Goal: Feedback & Contribution: Leave review/rating

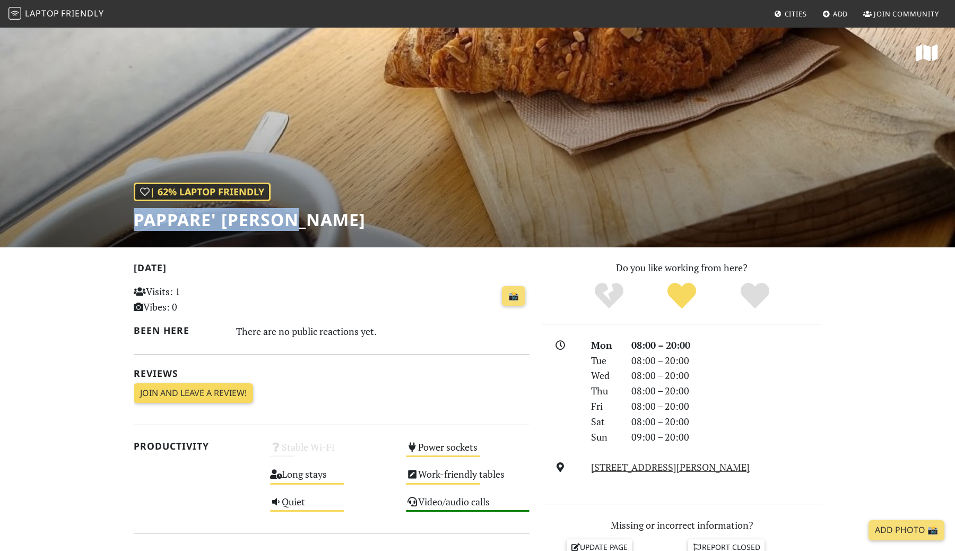
click at [194, 399] on link "Join and leave a review!" at bounding box center [193, 393] width 119 height 20
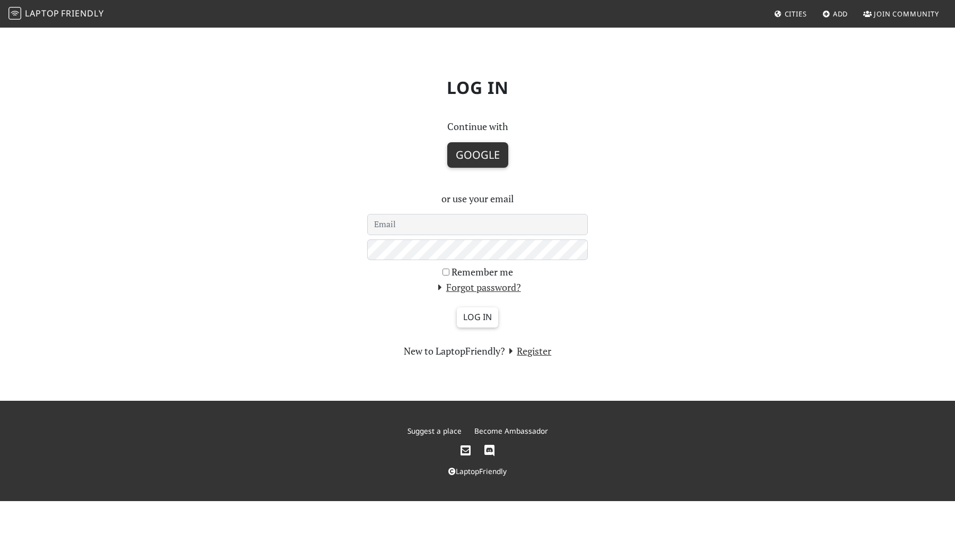
click at [469, 151] on button "Google" at bounding box center [477, 154] width 61 height 25
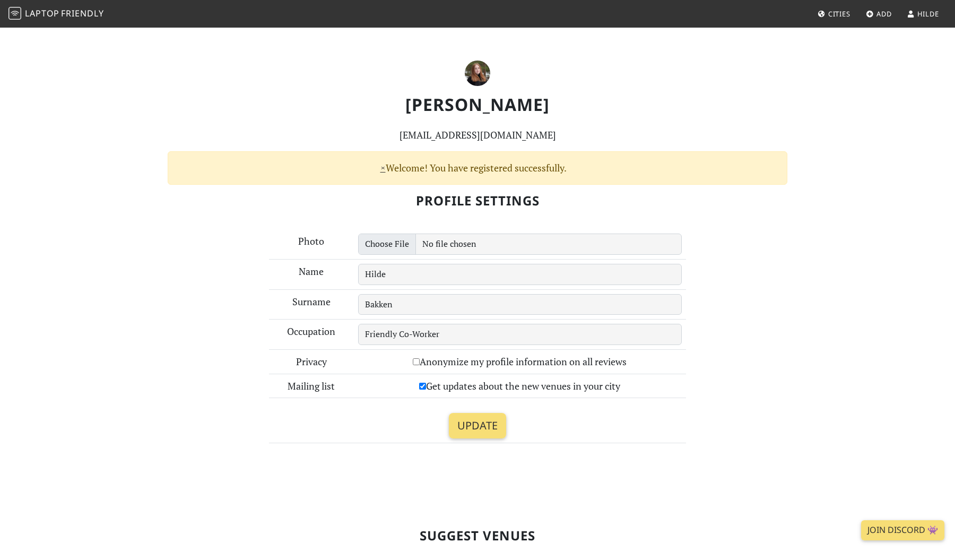
click at [76, 14] on span "Friendly" at bounding box center [82, 13] width 42 height 12
click at [829, 15] on span "Cities" at bounding box center [840, 14] width 22 height 10
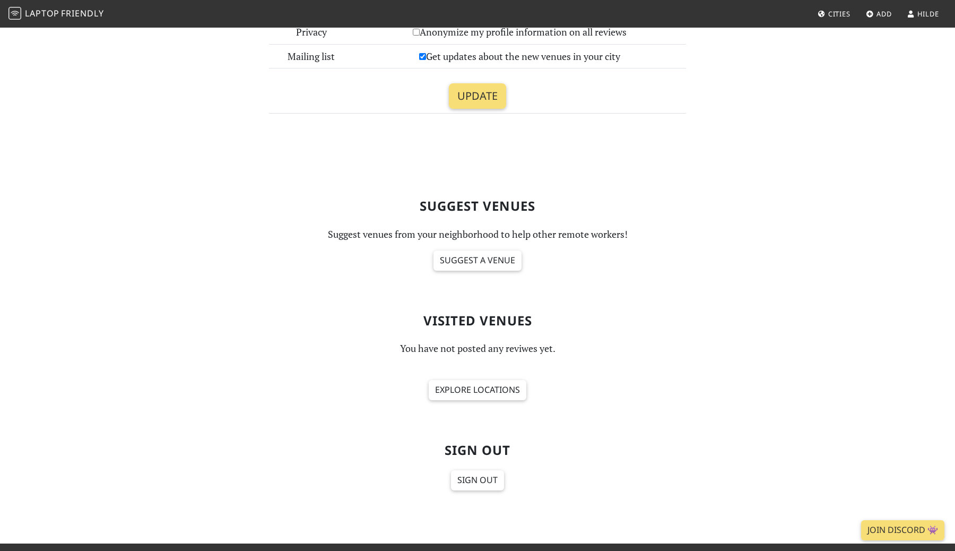
scroll to position [422, 0]
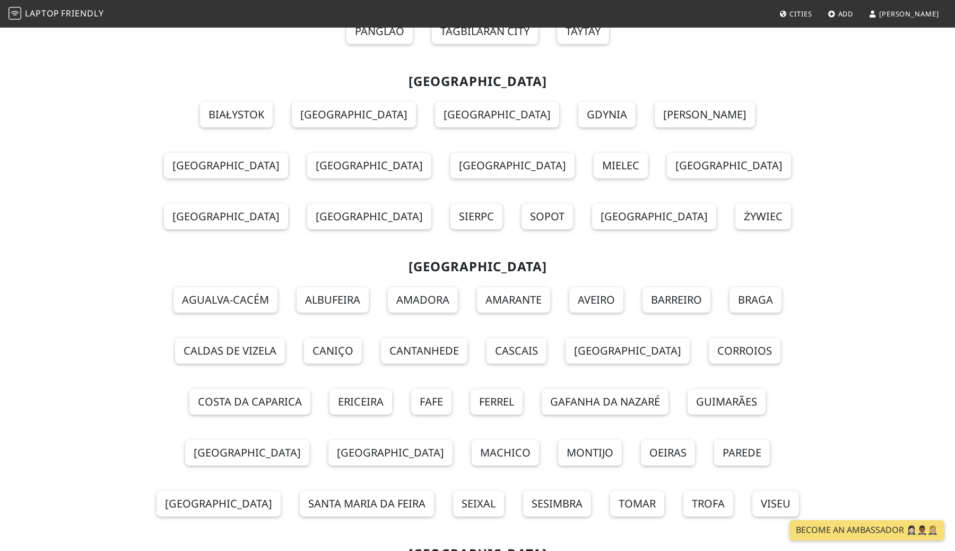
scroll to position [9311, 0]
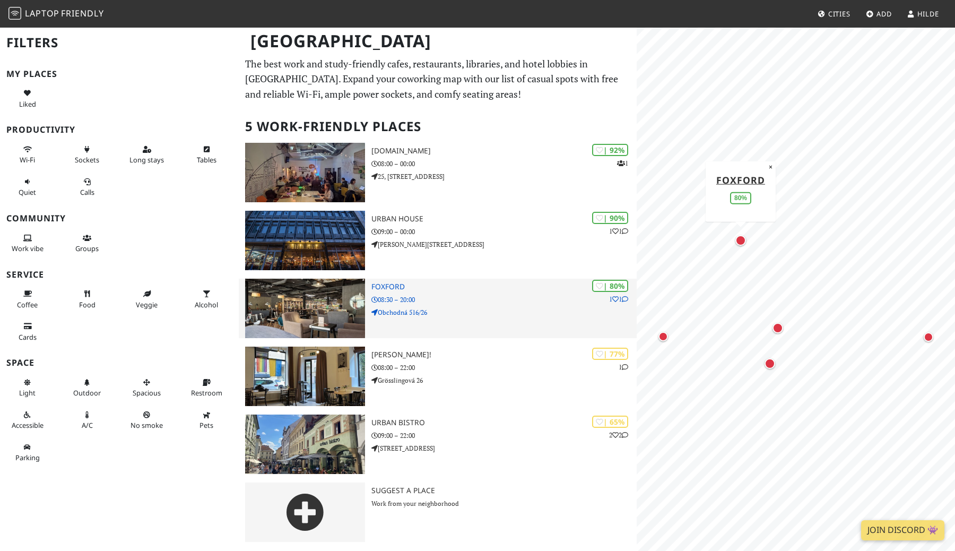
click at [314, 290] on img at bounding box center [305, 308] width 120 height 59
click at [385, 285] on h3 "Foxford" at bounding box center [504, 286] width 265 height 9
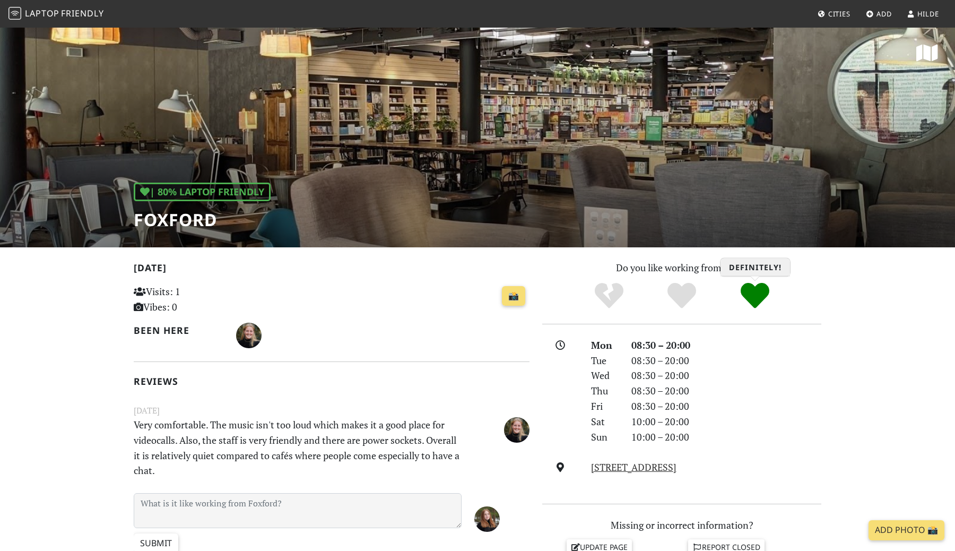
click at [757, 292] on icon "Definitely!" at bounding box center [755, 295] width 29 height 29
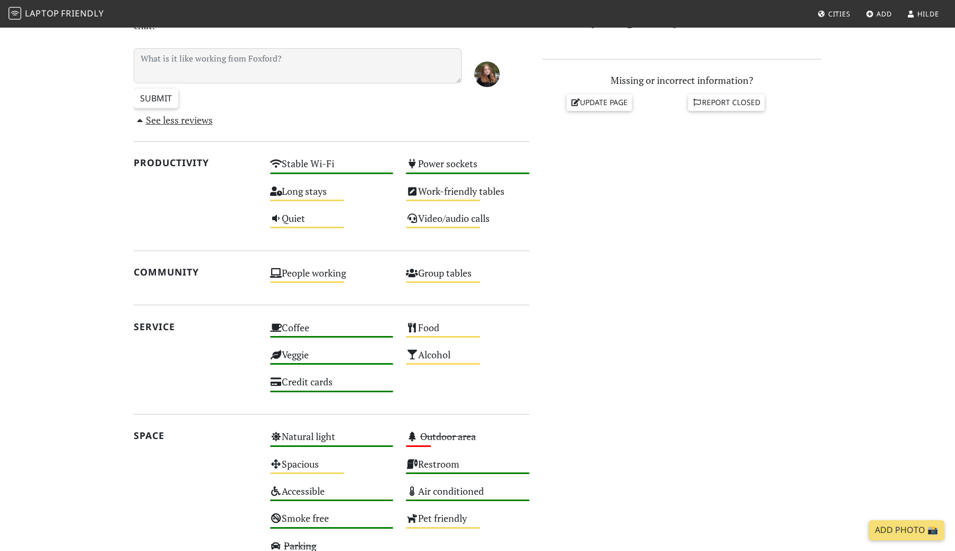
scroll to position [445, 0]
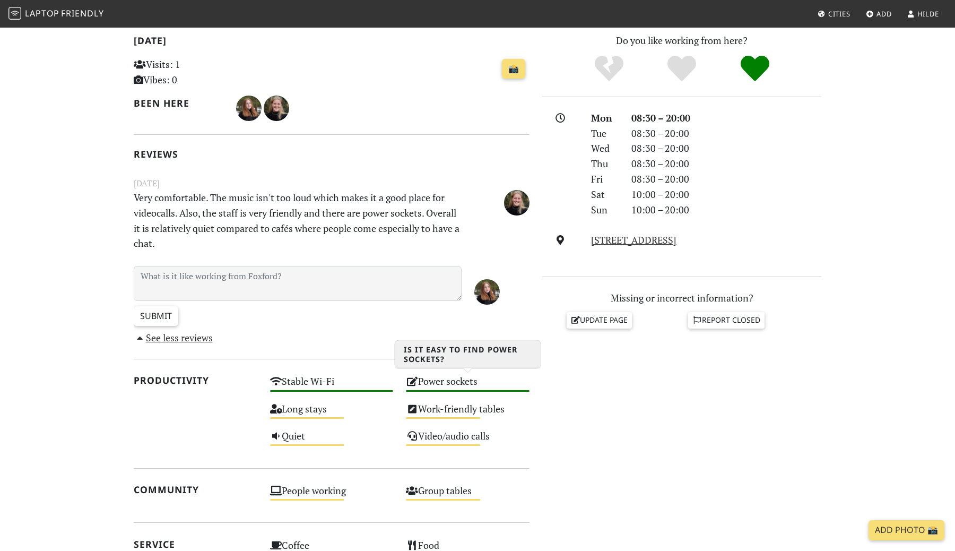
scroll to position [227, 0]
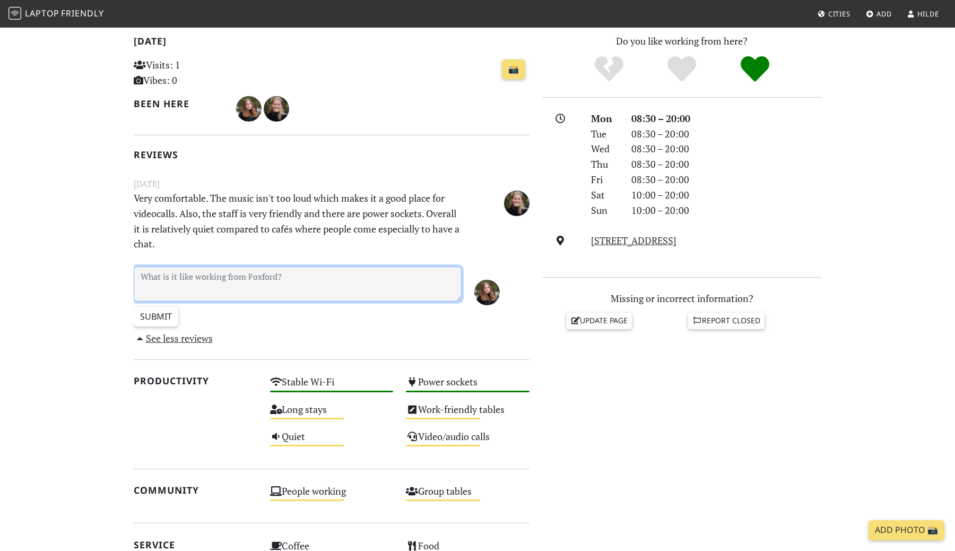
click at [323, 294] on textarea at bounding box center [298, 283] width 328 height 35
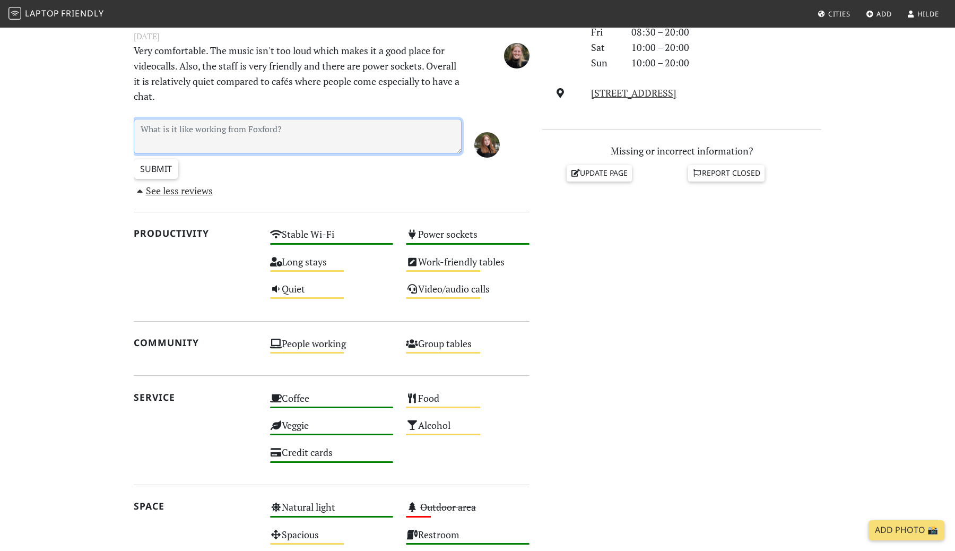
scroll to position [404, 0]
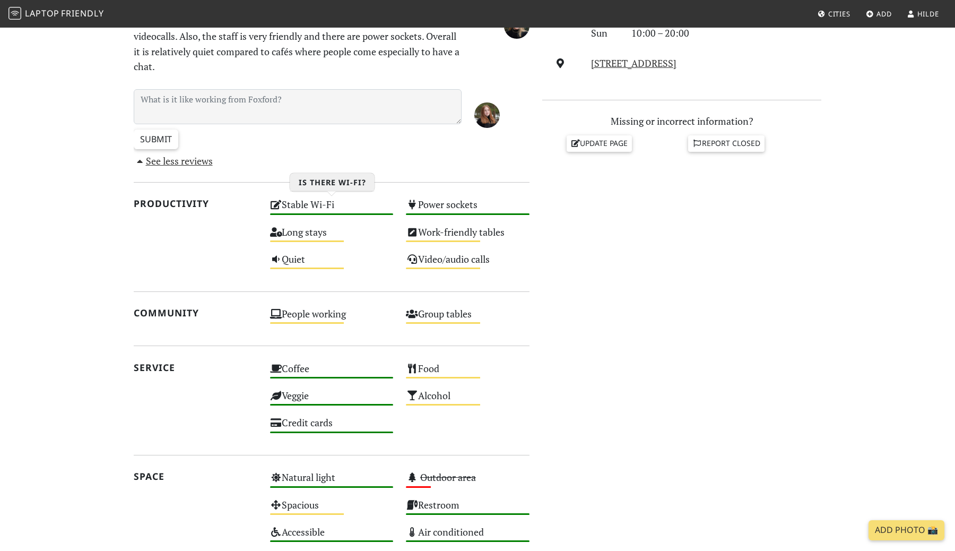
click at [317, 206] on div "Stable Wi-Fi High" at bounding box center [332, 209] width 136 height 27
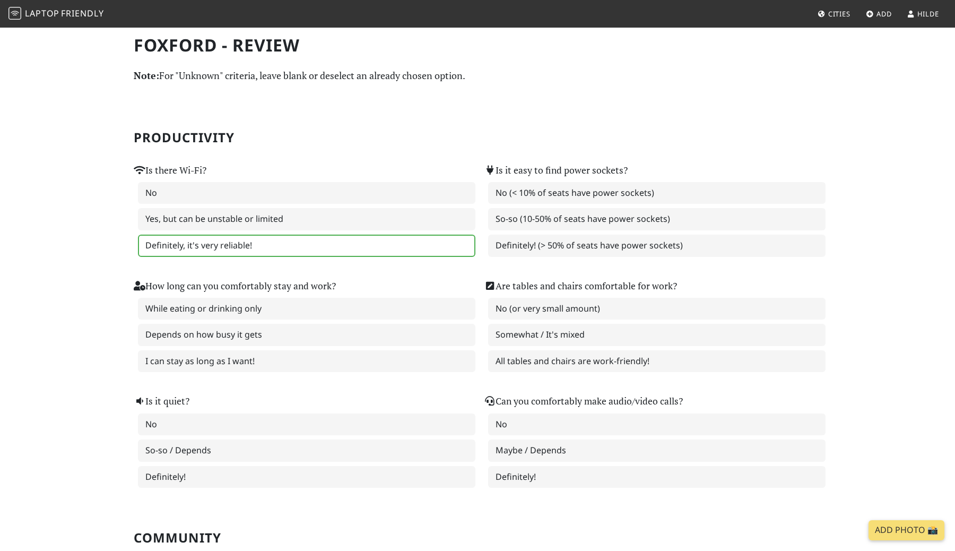
click at [186, 252] on label "Definitely, it's very reliable!" at bounding box center [307, 246] width 338 height 22
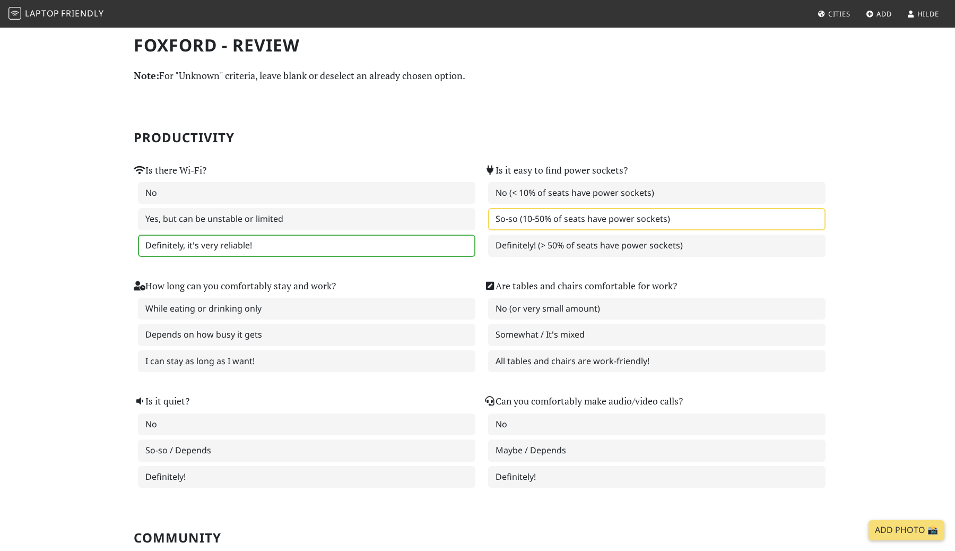
click at [563, 220] on label "So-so (10-50% of seats have power sockets)" at bounding box center [657, 219] width 338 height 22
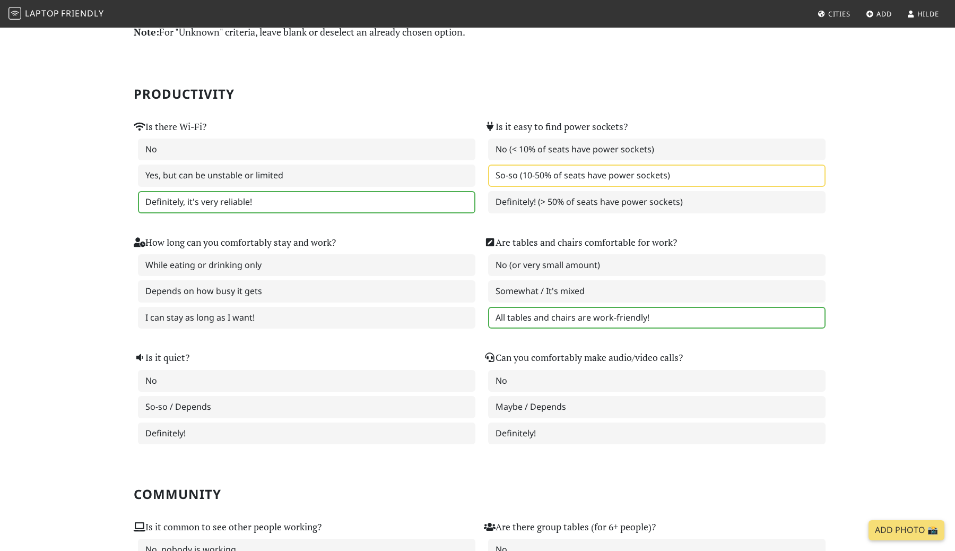
scroll to position [45, 0]
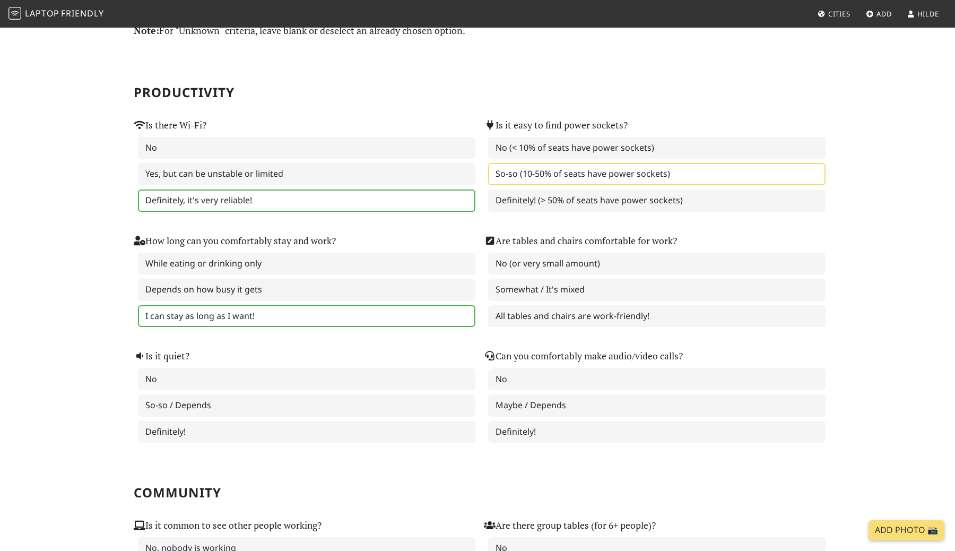
click at [360, 311] on label "I can stay as long as I want!" at bounding box center [307, 316] width 338 height 22
click at [598, 294] on label "Somewhat / It's mixed" at bounding box center [657, 290] width 338 height 22
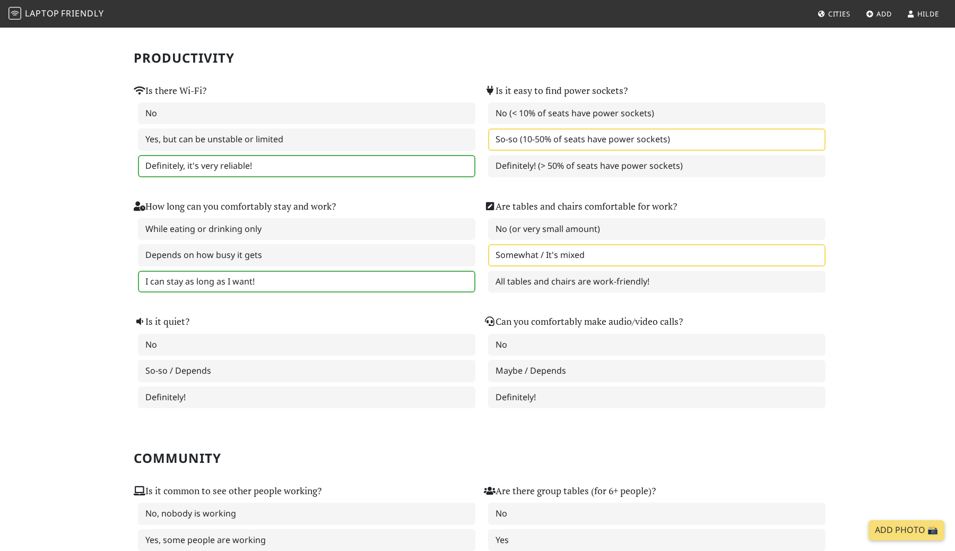
scroll to position [108, 0]
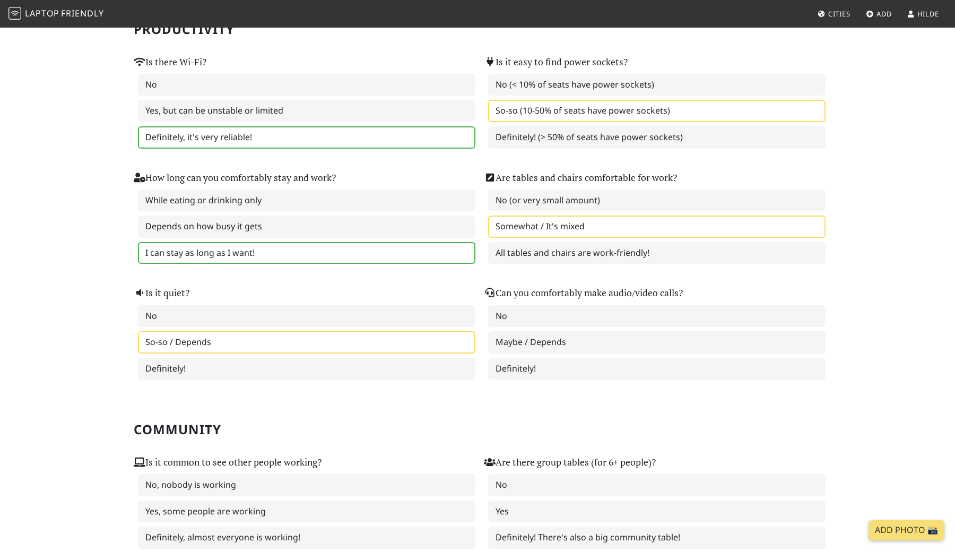
click at [430, 346] on label "So-so / Depends" at bounding box center [307, 342] width 338 height 22
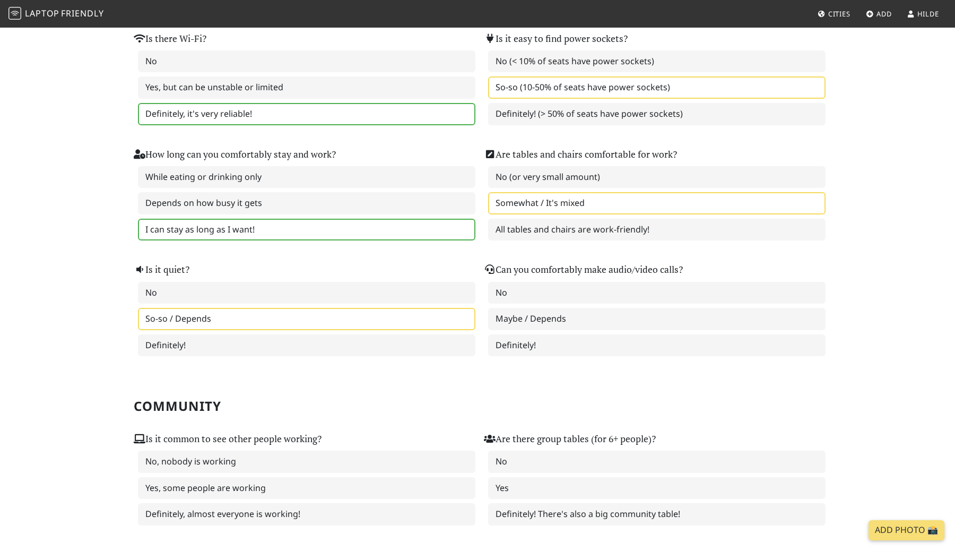
scroll to position [137, 0]
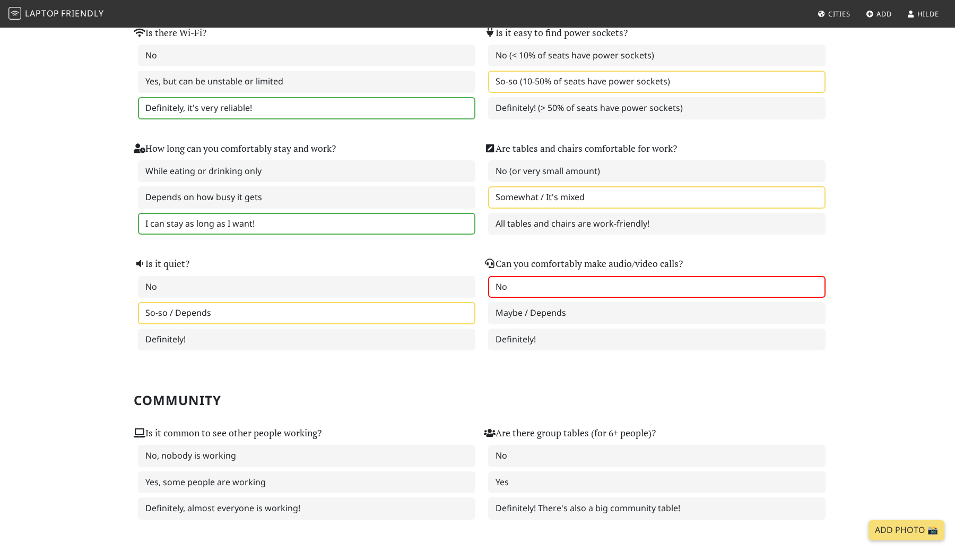
click at [531, 290] on label "No" at bounding box center [657, 287] width 338 height 22
click at [529, 305] on label "Maybe / Depends" at bounding box center [657, 313] width 338 height 22
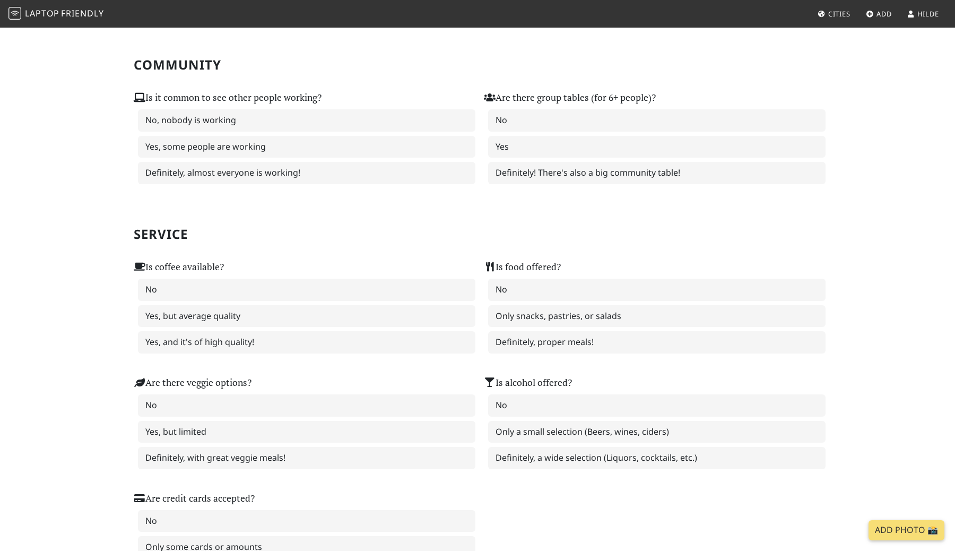
scroll to position [473, 0]
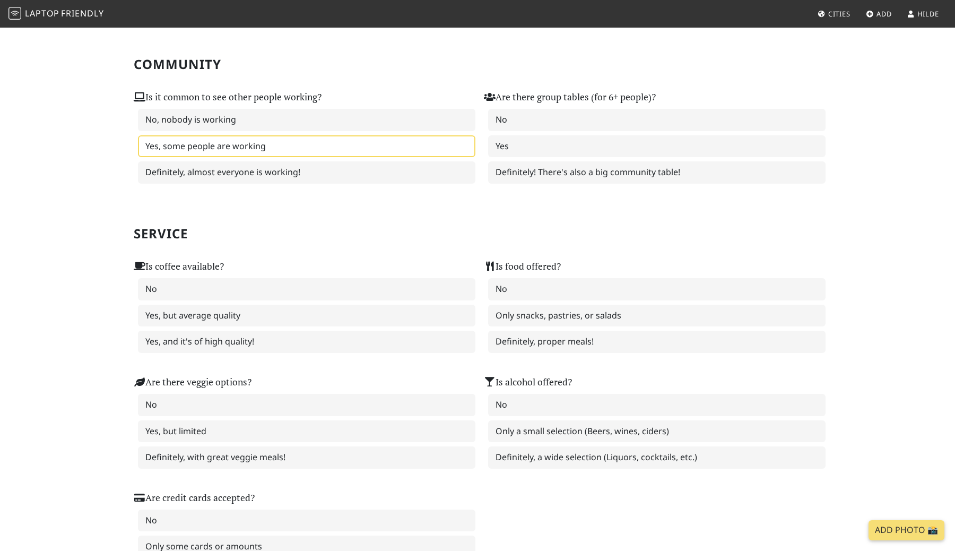
click at [342, 148] on label "Yes, some people are working" at bounding box center [307, 146] width 338 height 22
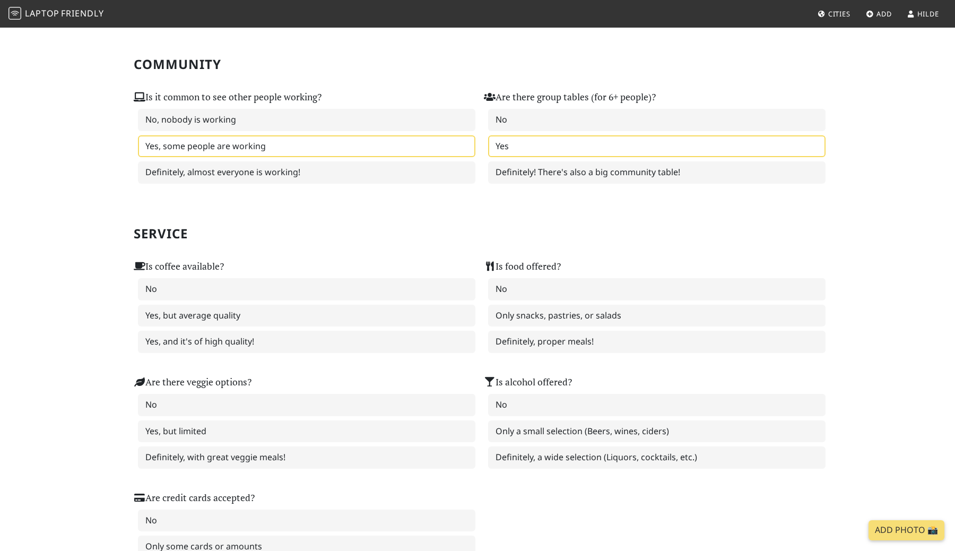
click at [535, 146] on label "Yes" at bounding box center [657, 146] width 338 height 22
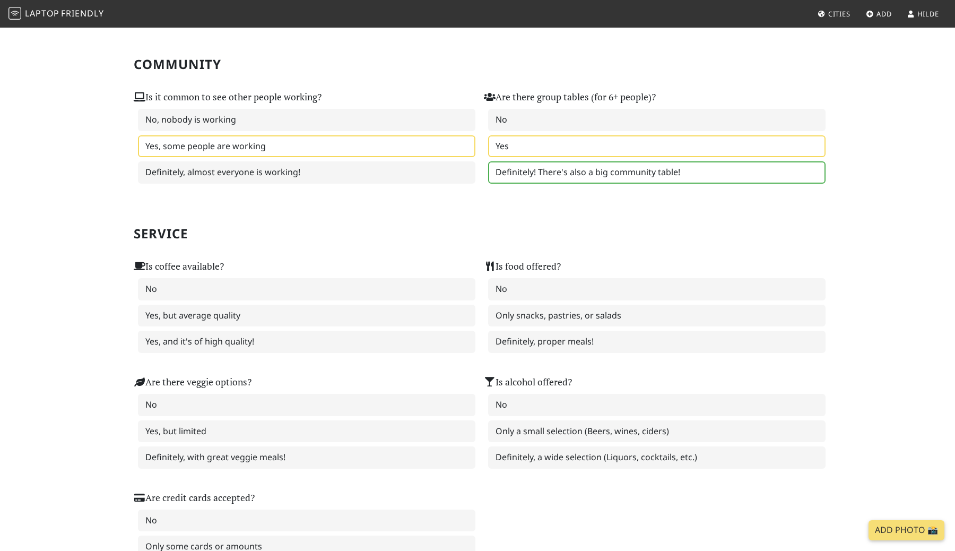
click at [556, 169] on label "Definitely! There's also a big community table!" at bounding box center [657, 172] width 338 height 22
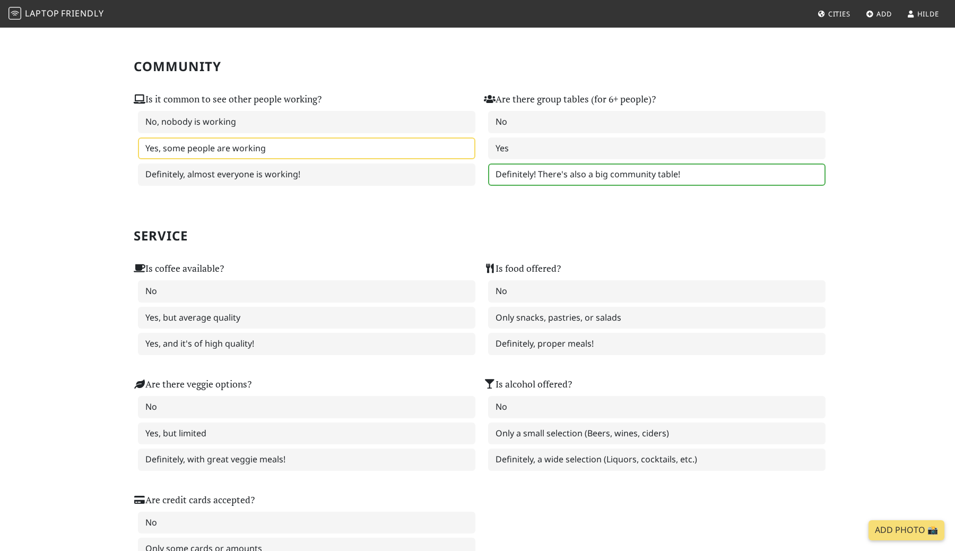
scroll to position [484, 0]
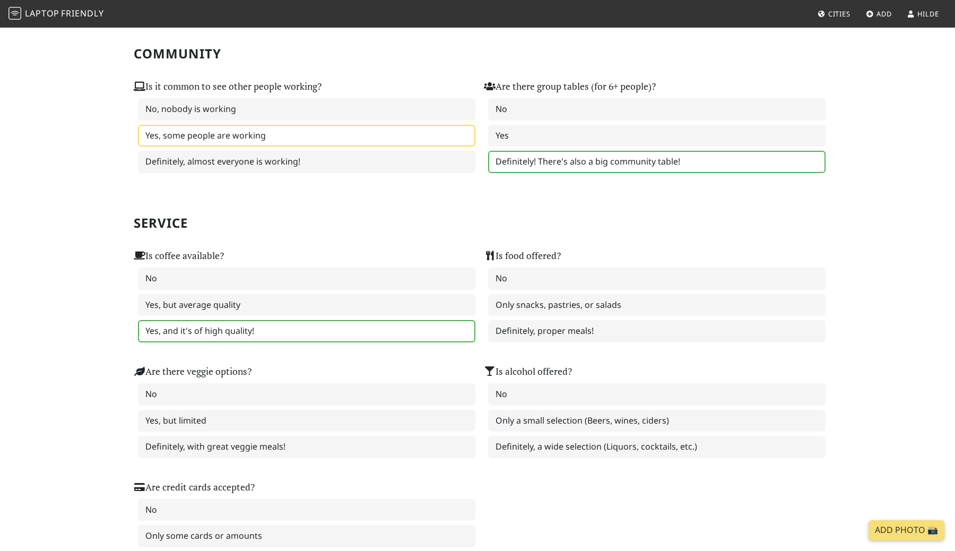
click at [401, 327] on label "Yes, and it's of high quality!" at bounding box center [307, 331] width 338 height 22
click at [536, 309] on label "Only snacks, pastries, or salads" at bounding box center [657, 305] width 338 height 22
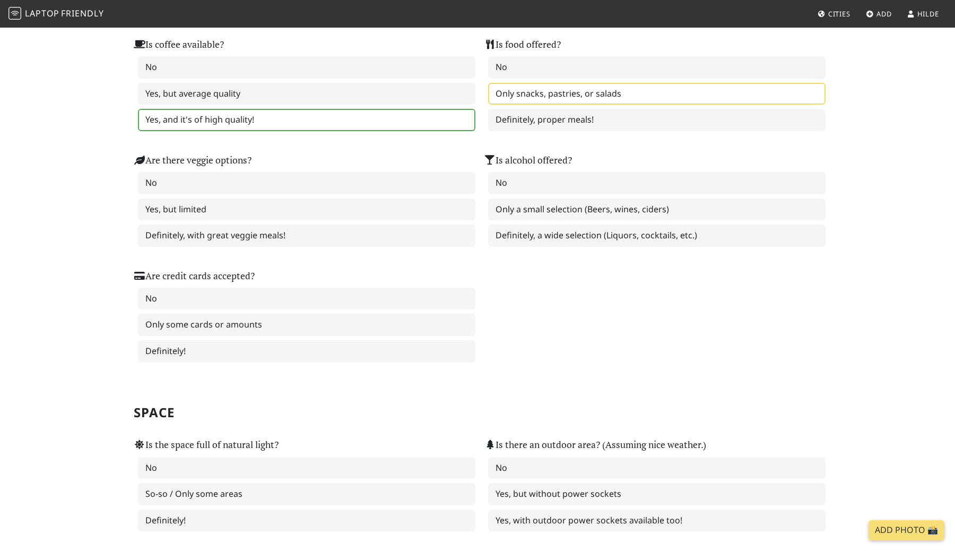
scroll to position [696, 0]
drag, startPoint x: 424, startPoint y: 210, endPoint x: 435, endPoint y: 206, distance: 11.2
click at [435, 206] on label "Yes, but limited" at bounding box center [307, 208] width 338 height 22
click at [444, 203] on label "Yes, but limited" at bounding box center [307, 208] width 338 height 22
click at [409, 197] on label "Yes, but limited" at bounding box center [307, 208] width 338 height 22
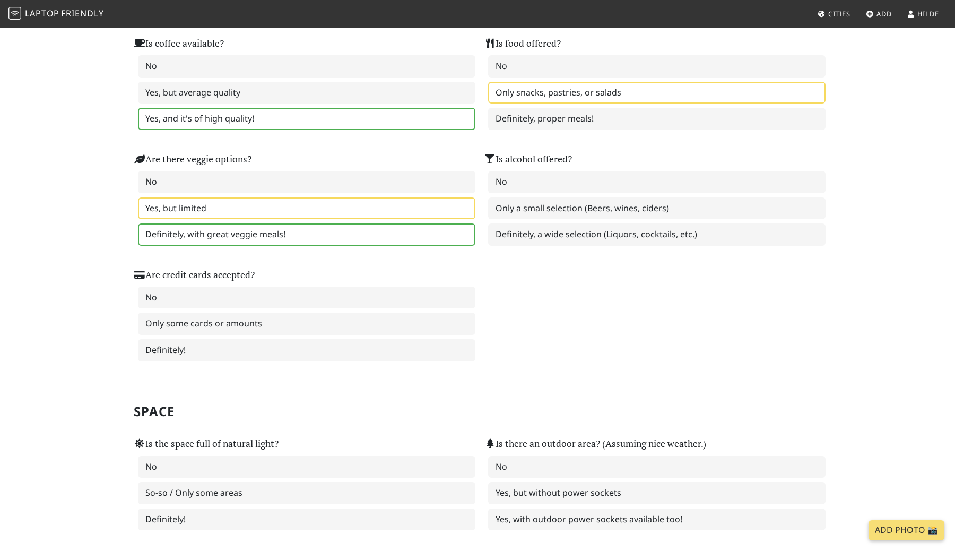
click at [345, 242] on label "Definitely, with great veggie meals!" at bounding box center [307, 234] width 338 height 22
click at [536, 214] on label "Only a small selection (Beers, wines, ciders)" at bounding box center [657, 208] width 338 height 22
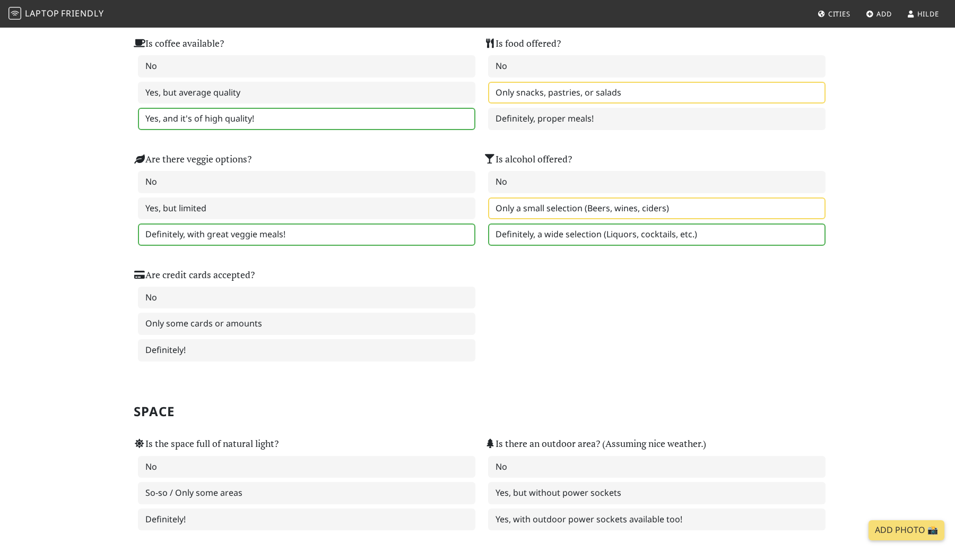
click at [539, 229] on label "Definitely, a wide selection (Liquors, cocktails, etc.)" at bounding box center [657, 234] width 338 height 22
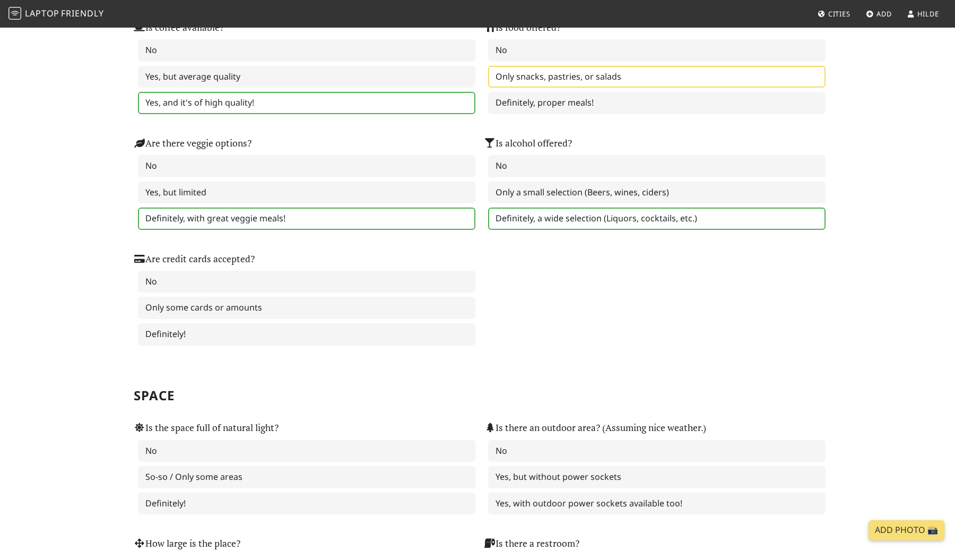
scroll to position [715, 0]
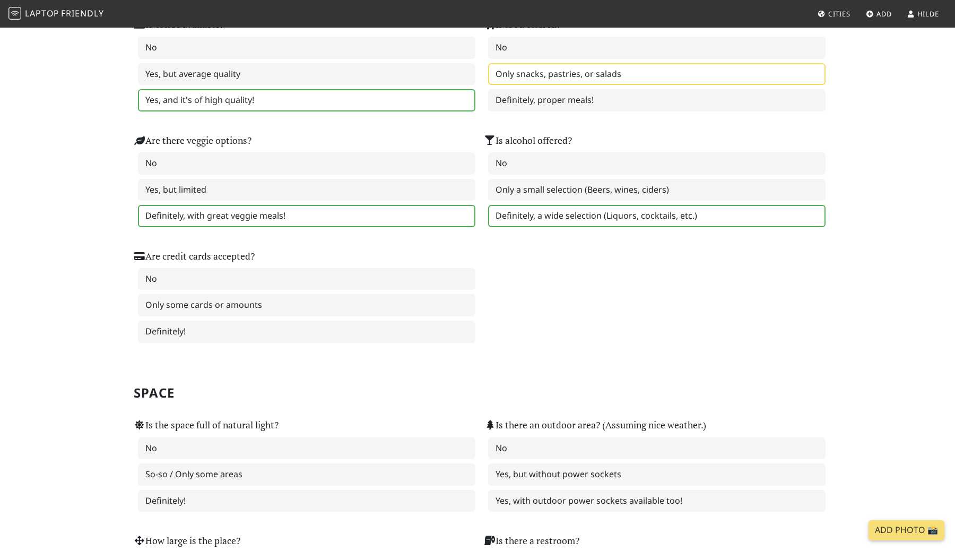
click at [285, 340] on label "Definitely!" at bounding box center [307, 332] width 338 height 22
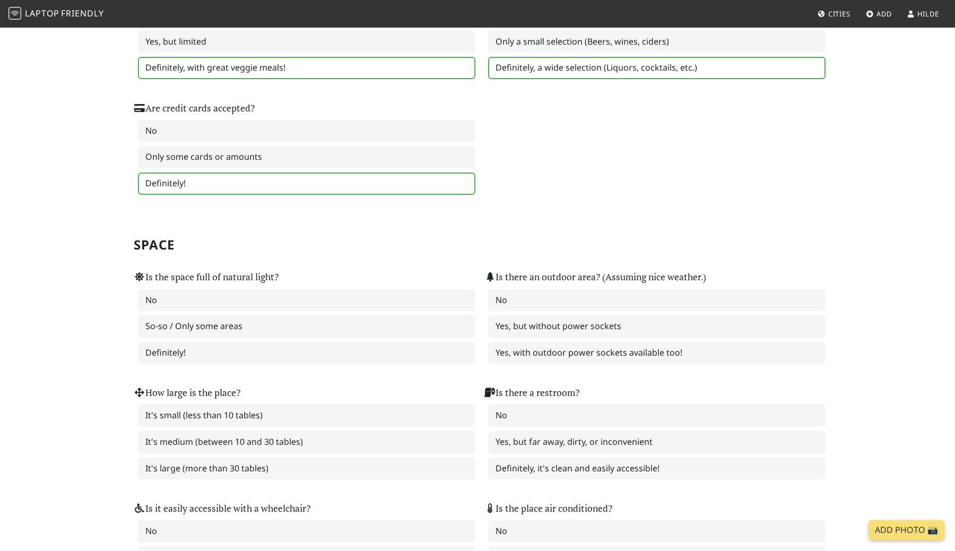
scroll to position [869, 0]
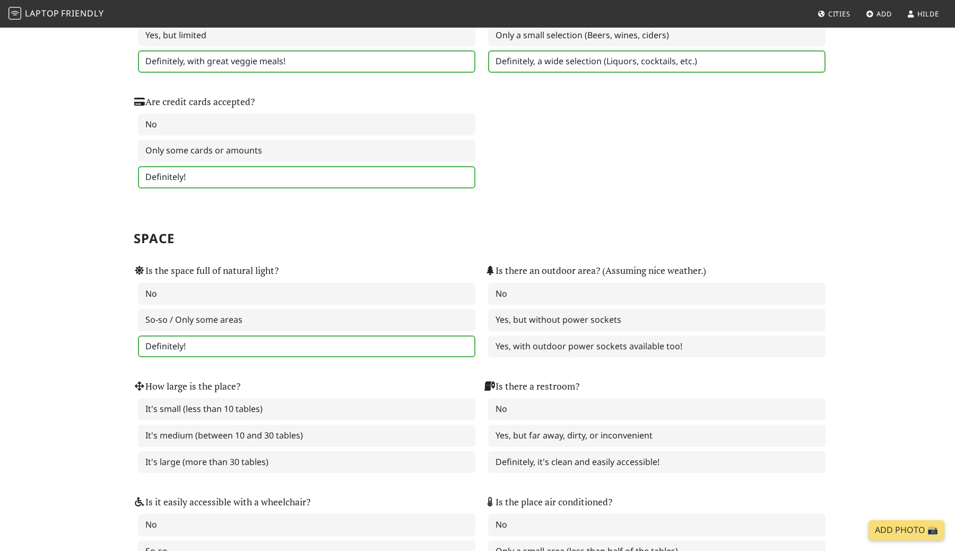
click at [275, 344] on label "Definitely!" at bounding box center [307, 346] width 338 height 22
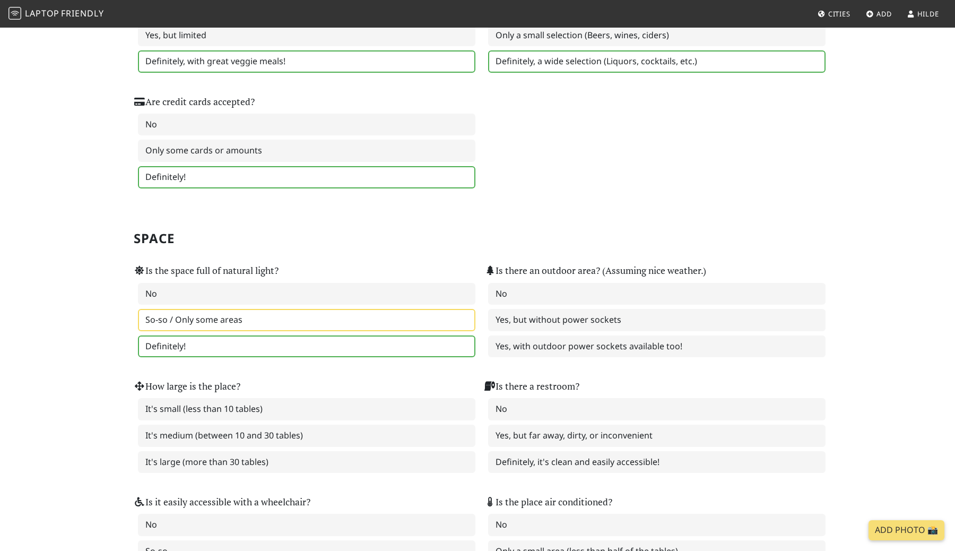
click at [289, 315] on label "So-so / Only some areas" at bounding box center [307, 320] width 338 height 22
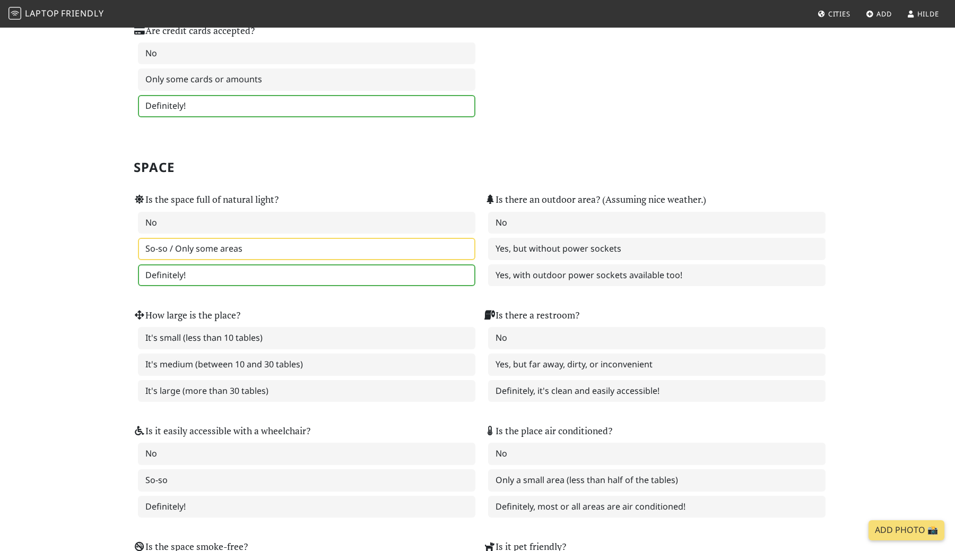
scroll to position [948, 0]
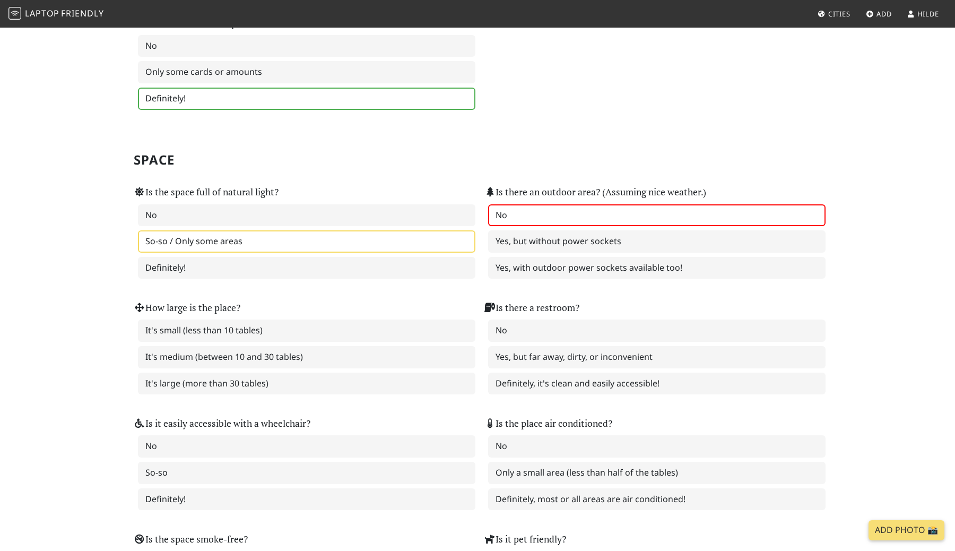
click at [528, 217] on label "No" at bounding box center [657, 215] width 338 height 22
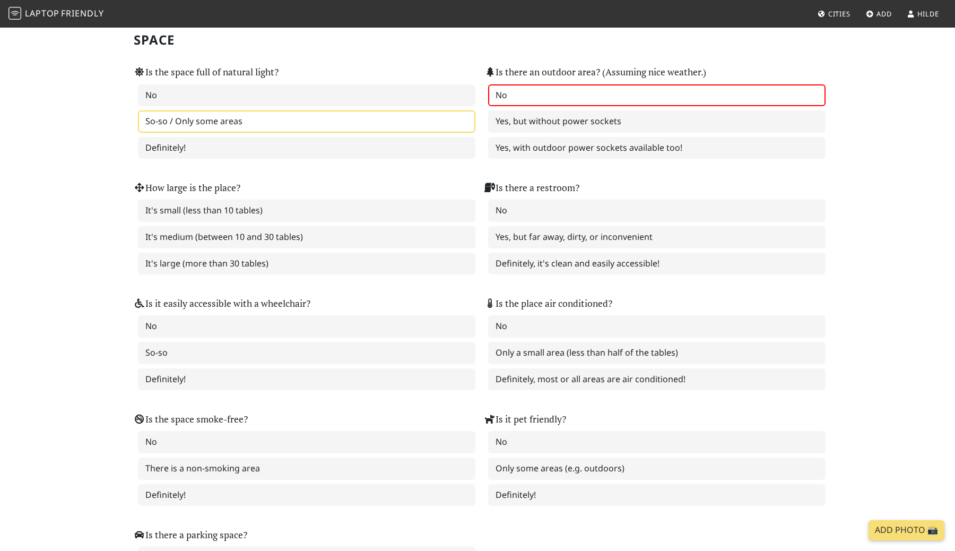
scroll to position [1069, 0]
click at [430, 234] on label "It's medium (between 10 and 30 tables)" at bounding box center [307, 237] width 338 height 22
click at [373, 230] on label "It's medium (between 10 and 30 tables)" at bounding box center [307, 237] width 338 height 22
click at [389, 122] on label "So-so / Only some areas" at bounding box center [307, 121] width 338 height 22
click at [556, 91] on label "No" at bounding box center [657, 95] width 338 height 22
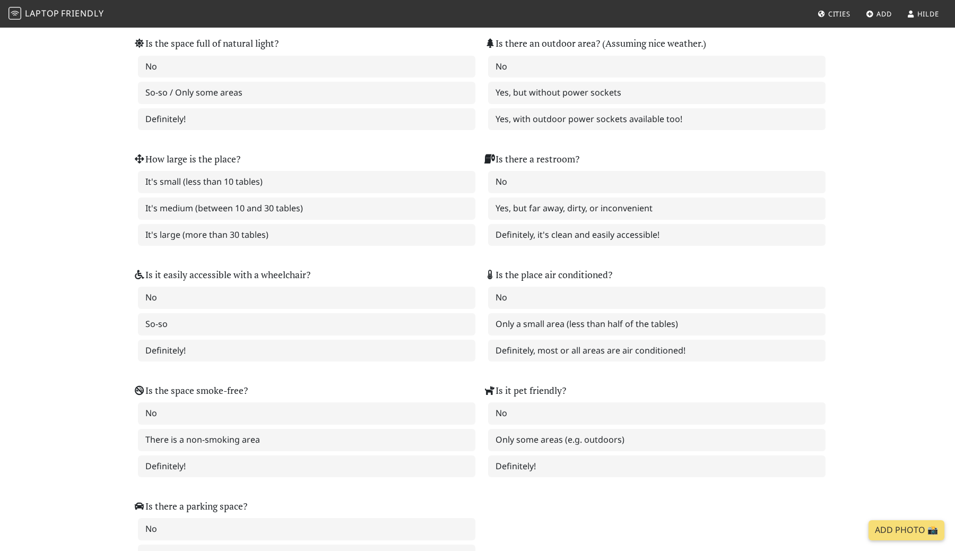
scroll to position [1106, 0]
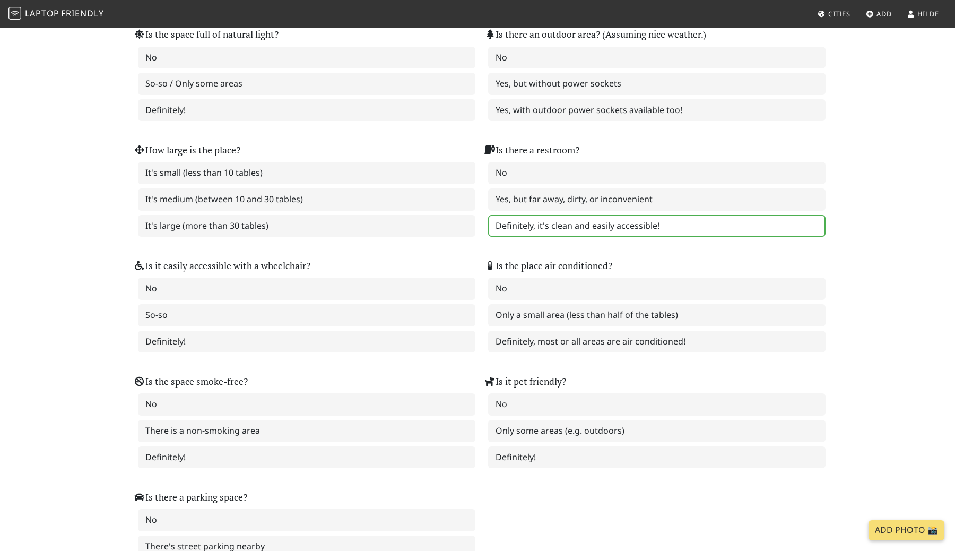
click at [536, 225] on label "Definitely, it's clean and easily accessible!" at bounding box center [657, 226] width 338 height 22
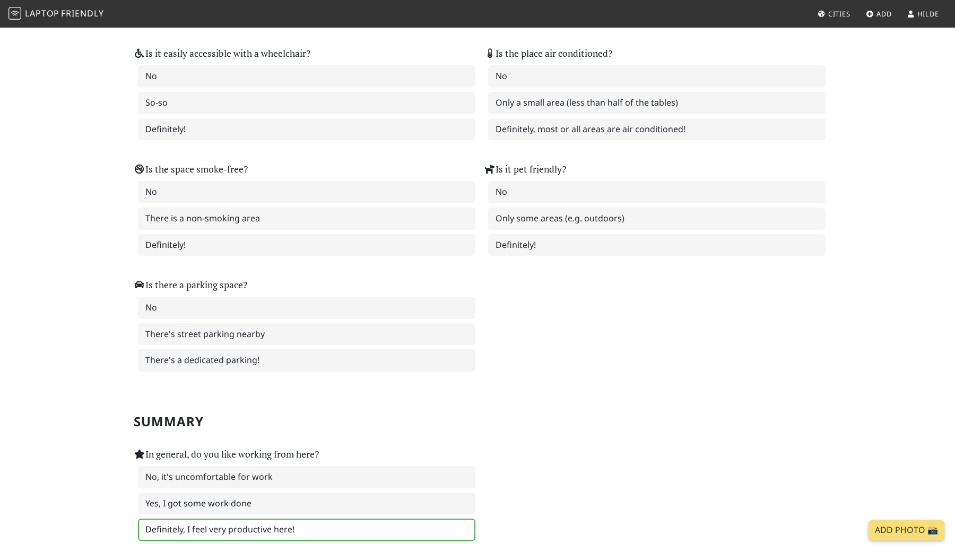
scroll to position [1319, 0]
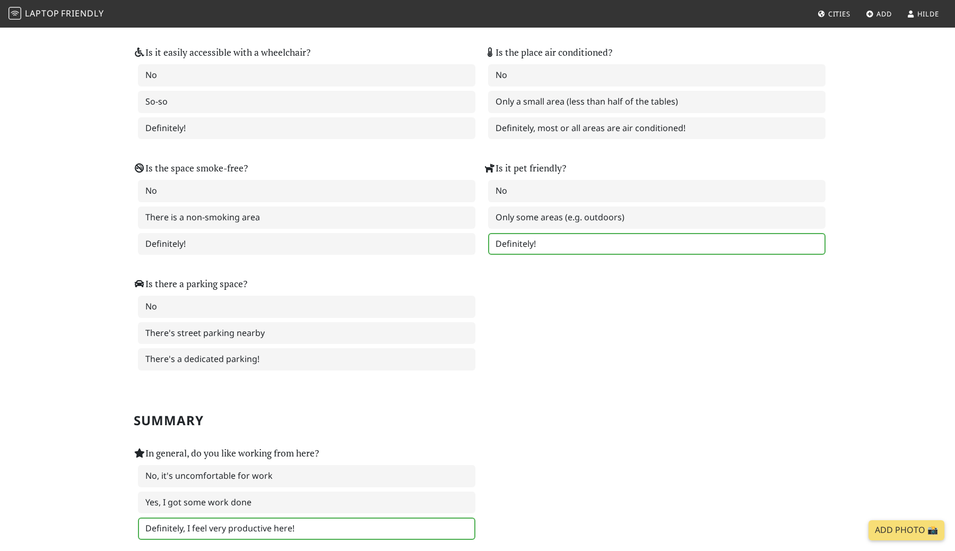
click at [529, 246] on label "Definitely!" at bounding box center [657, 244] width 338 height 22
click at [526, 245] on label "Definitely!" at bounding box center [657, 244] width 338 height 22
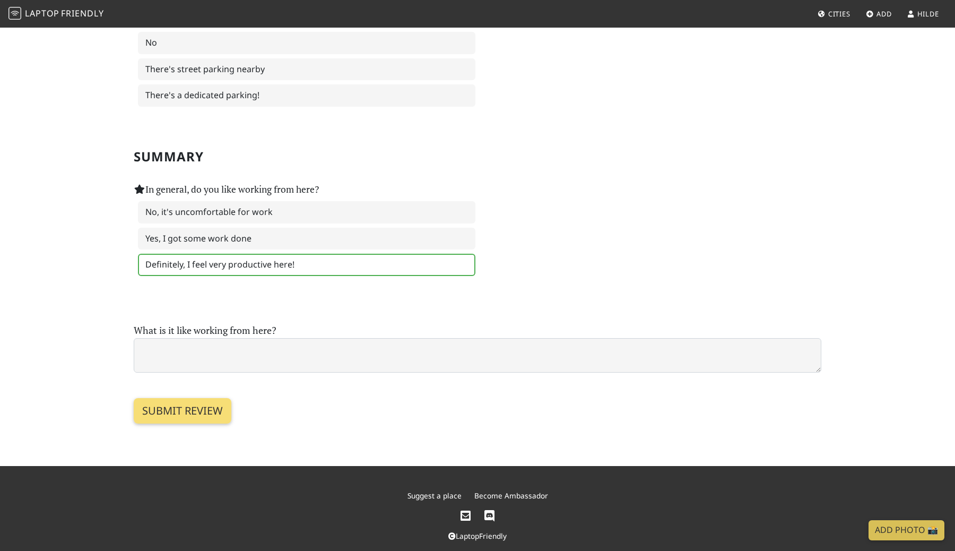
scroll to position [1595, 0]
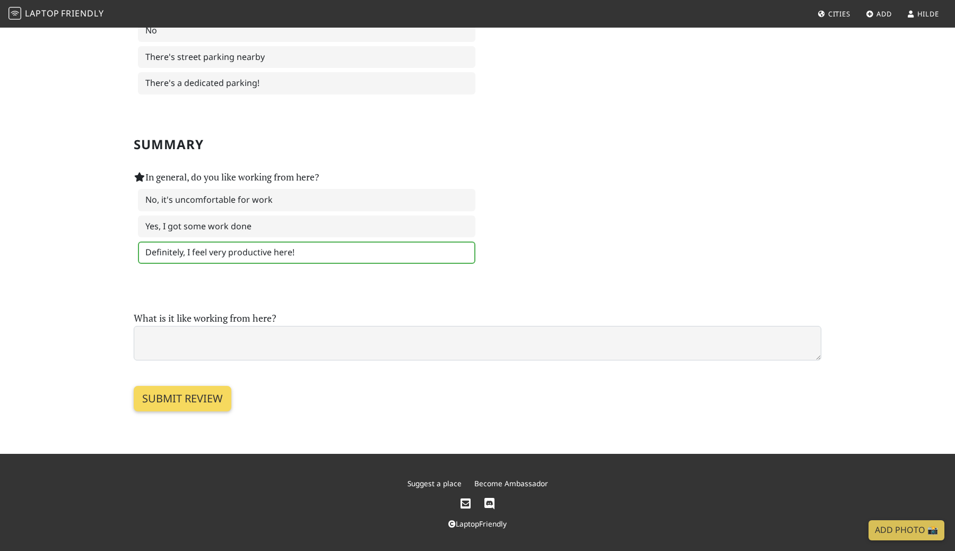
click at [208, 394] on input "Submit review" at bounding box center [183, 398] width 98 height 25
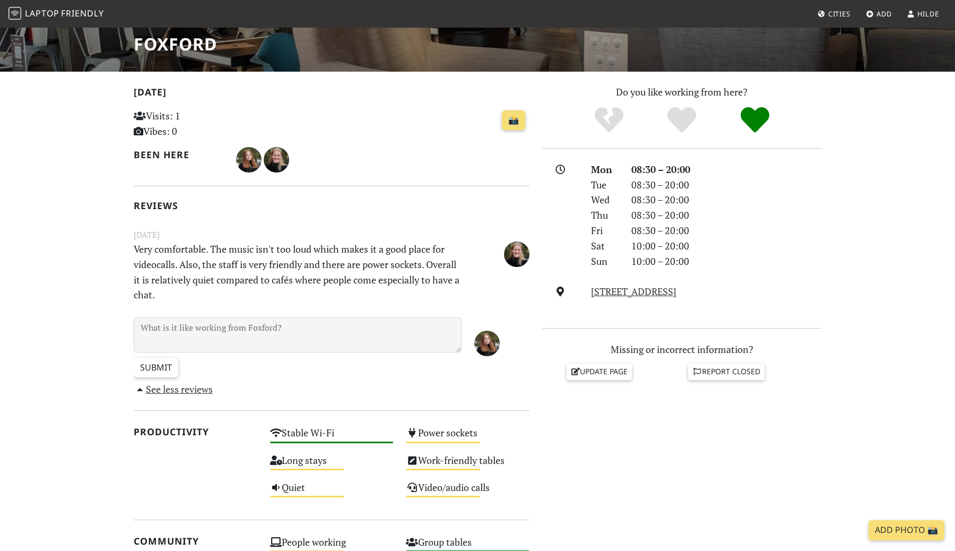
scroll to position [178, 0]
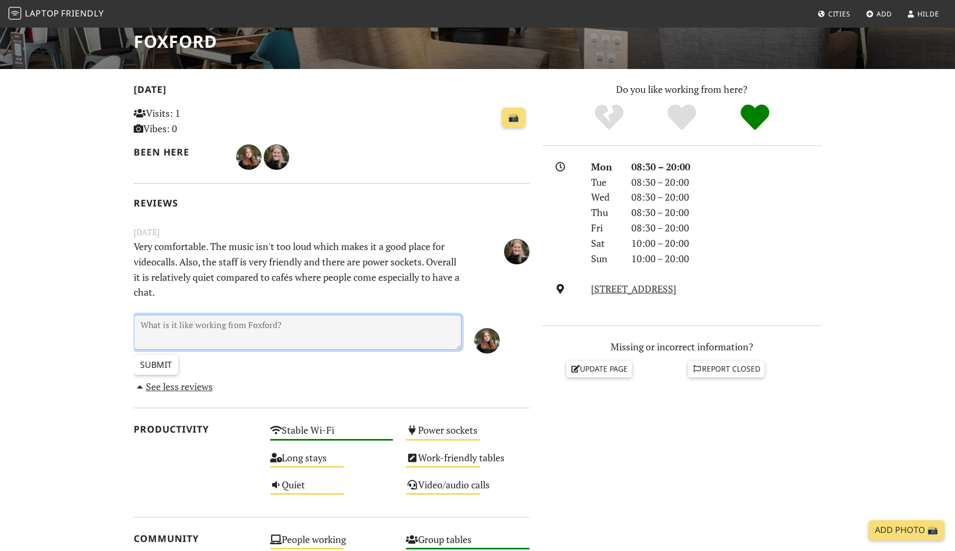
click at [215, 332] on textarea at bounding box center [298, 332] width 328 height 35
click at [185, 386] on link "See less reviews" at bounding box center [173, 386] width 79 height 13
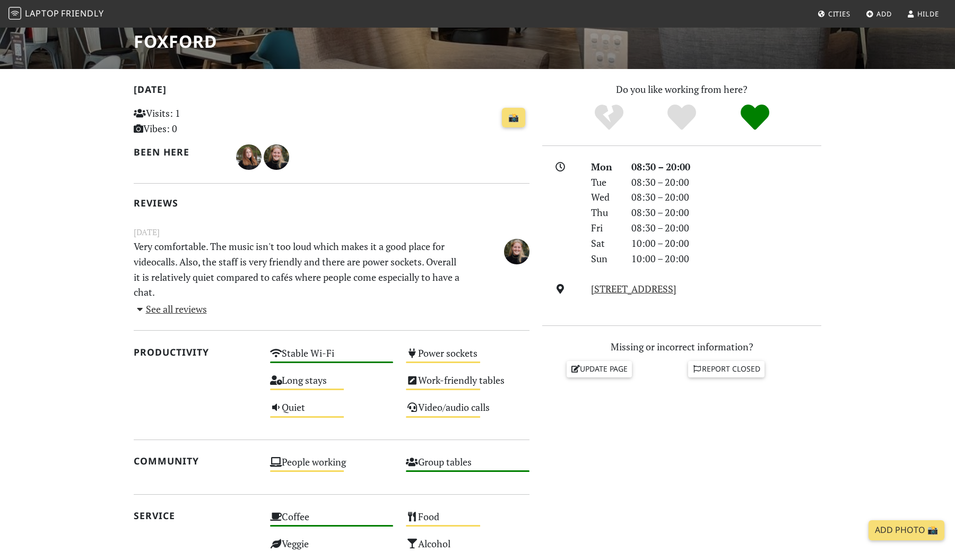
click at [184, 307] on link "See all reviews" at bounding box center [170, 309] width 73 height 13
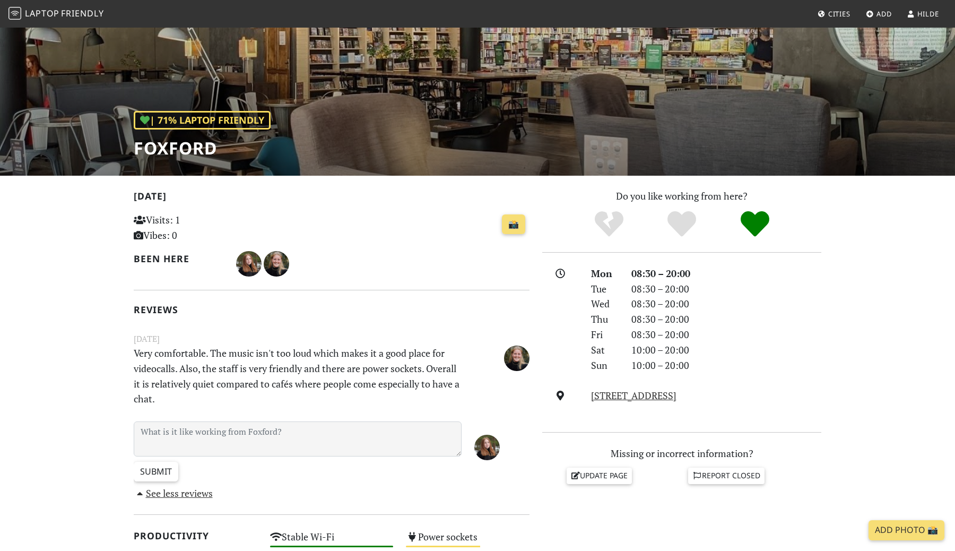
scroll to position [0, 0]
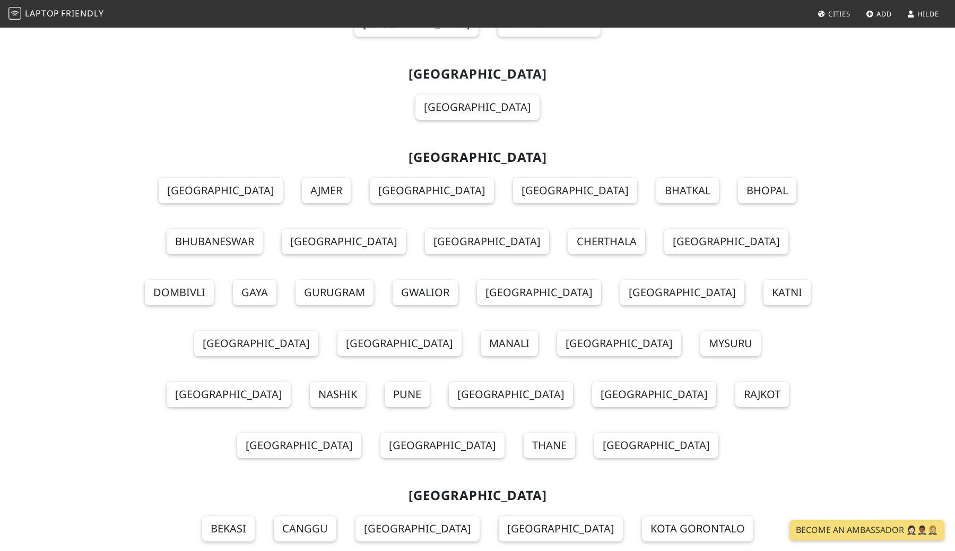
scroll to position [4868, 0]
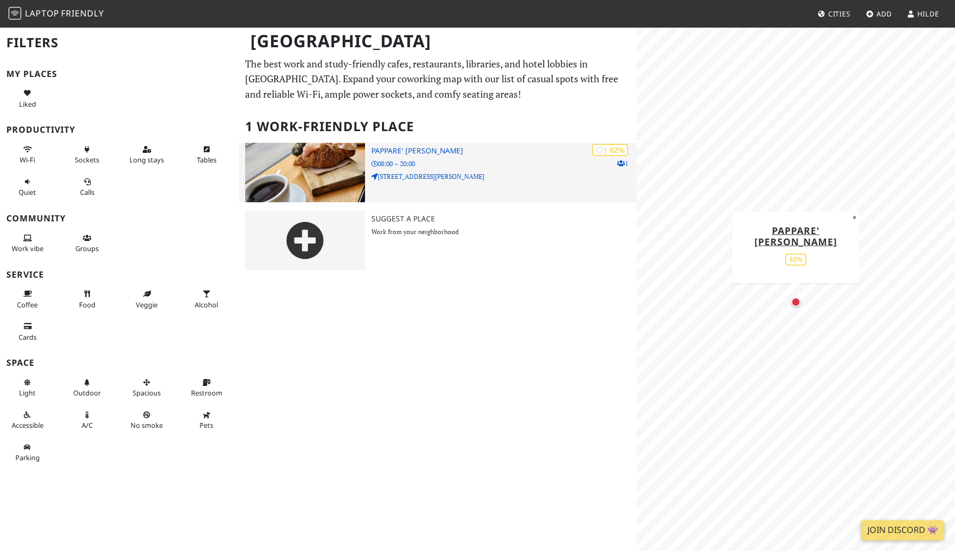
click at [517, 155] on div "| 62% 1 Pappare' [PERSON_NAME] 08:00 – 20:00 [STREET_ADDRESS][PERSON_NAME]" at bounding box center [504, 172] width 265 height 59
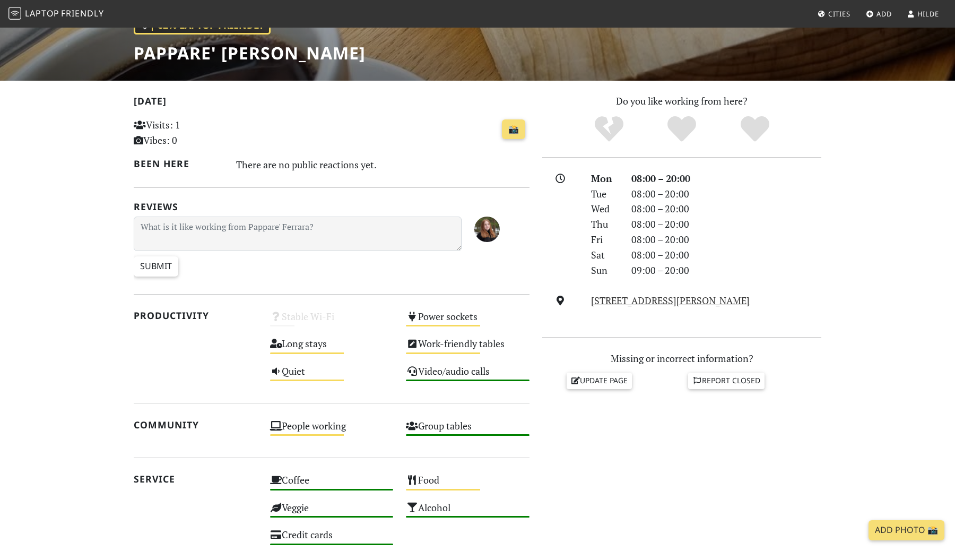
scroll to position [170, 0]
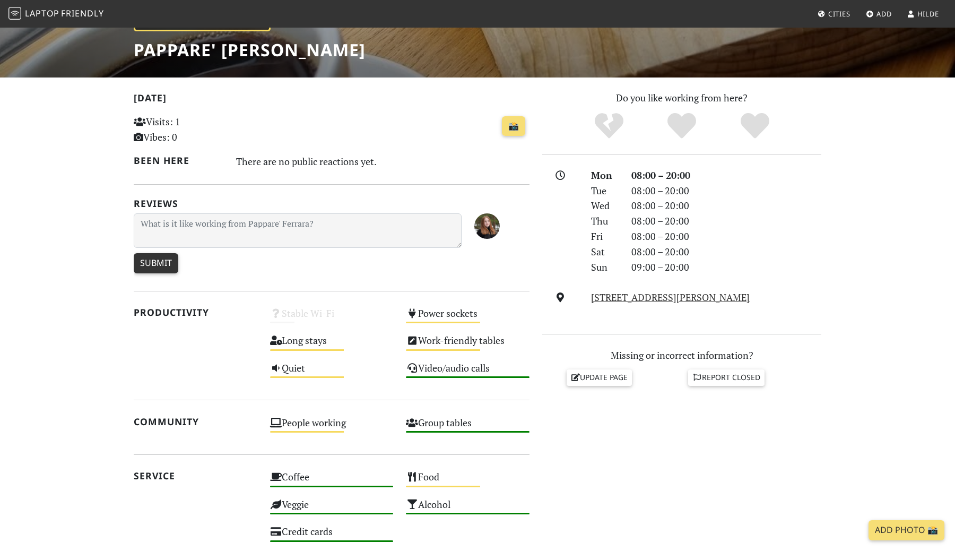
click at [170, 265] on input "Submit" at bounding box center [156, 263] width 45 height 20
type input "Create Review"
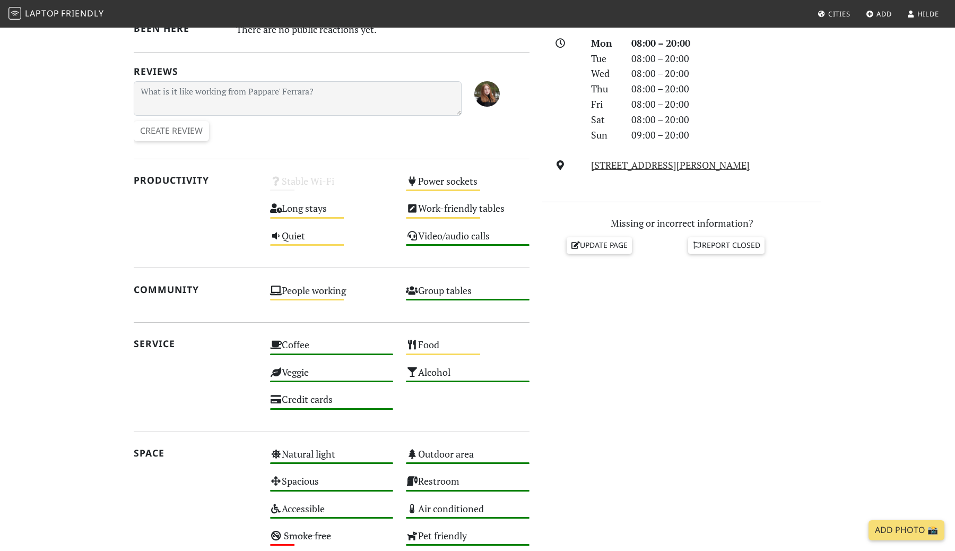
scroll to position [234, 0]
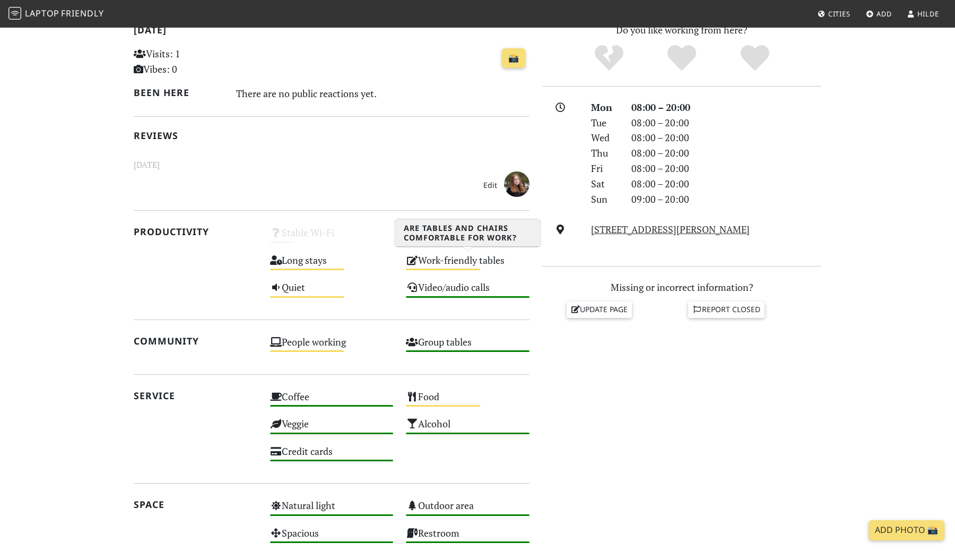
scroll to position [197, 0]
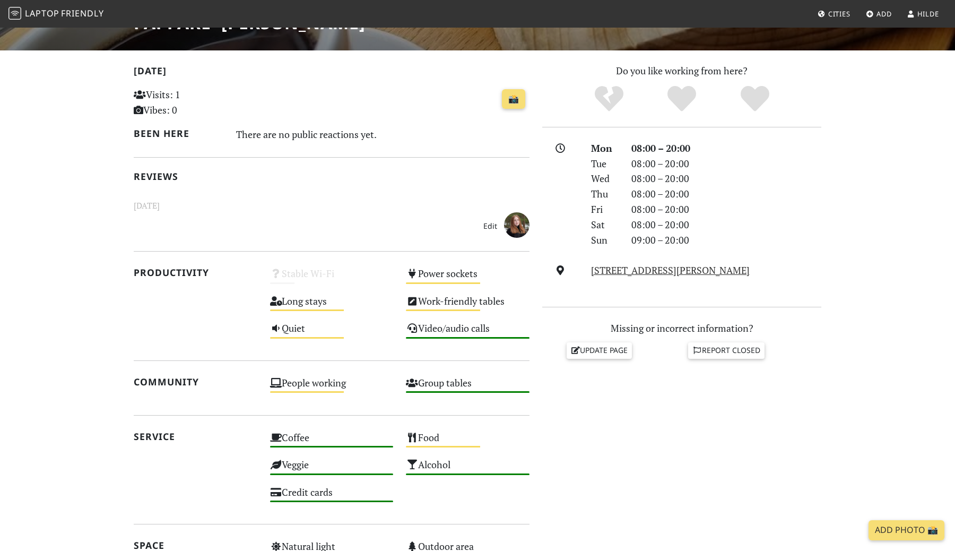
click at [491, 225] on link "Edit" at bounding box center [490, 226] width 23 height 17
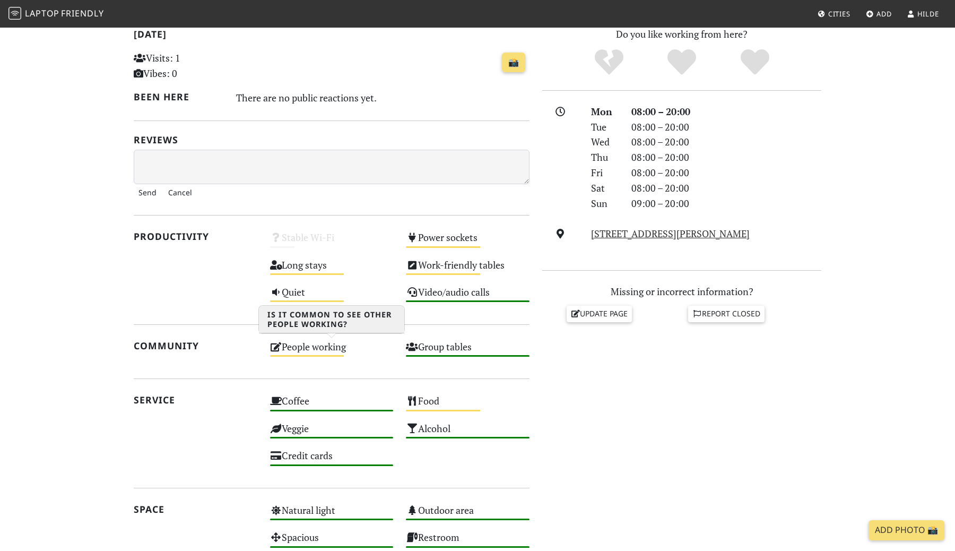
scroll to position [234, 0]
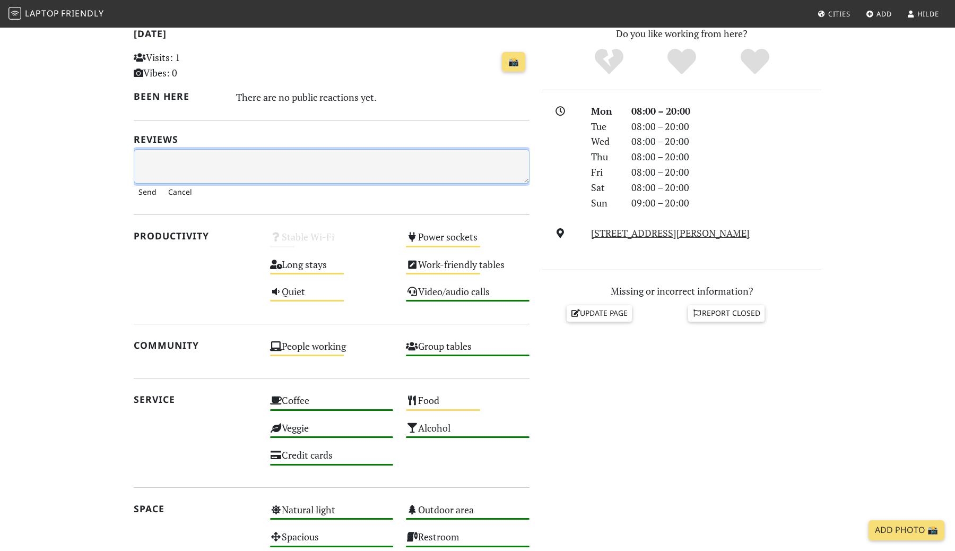
click at [211, 165] on textarea at bounding box center [332, 166] width 396 height 35
click at [182, 192] on button "Cancel" at bounding box center [179, 192] width 33 height 17
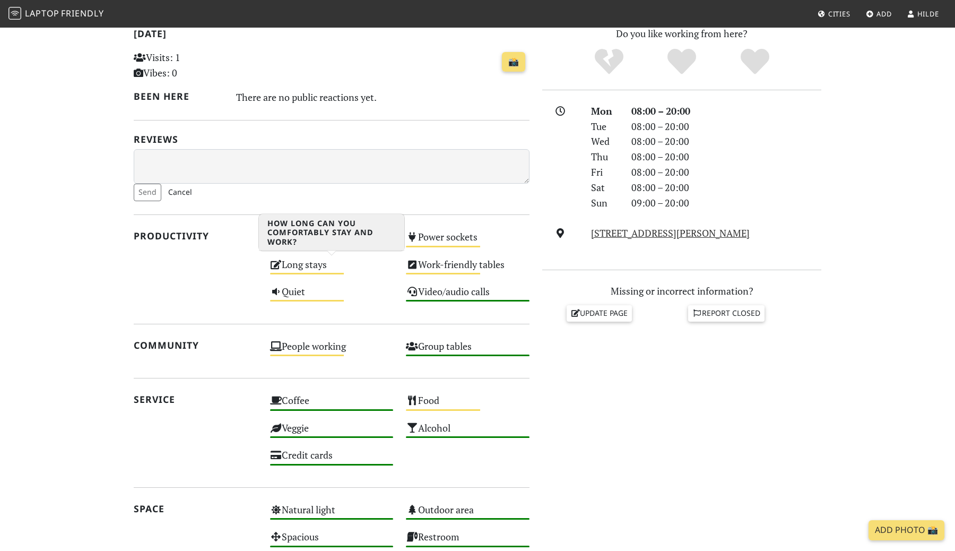
click at [301, 265] on div "Long stays Medium" at bounding box center [332, 269] width 136 height 27
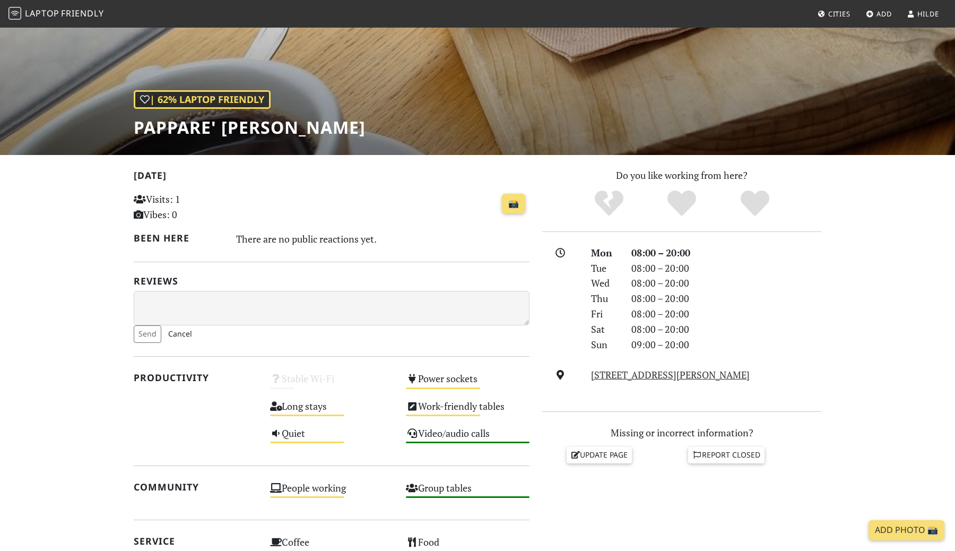
scroll to position [57, 0]
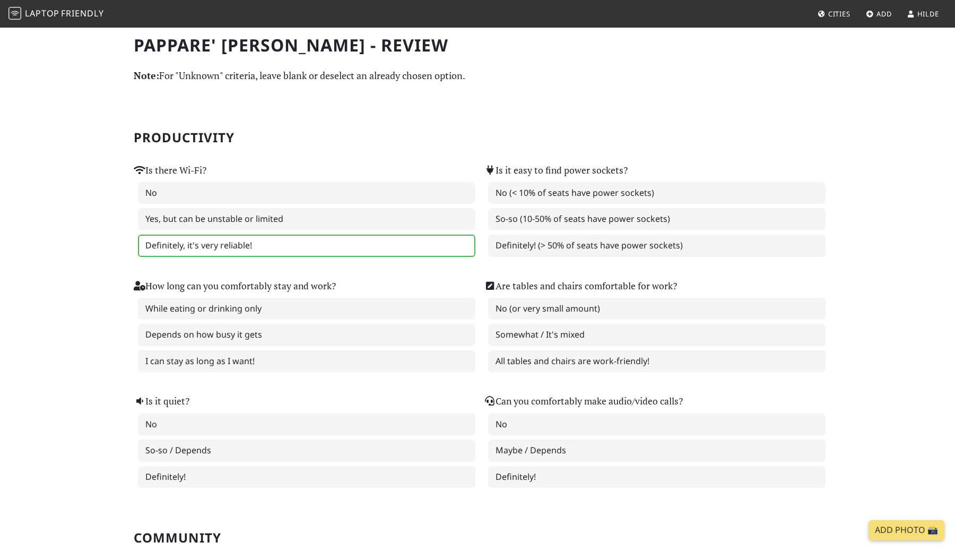
click at [238, 246] on label "Definitely, it's very reliable!" at bounding box center [307, 246] width 338 height 22
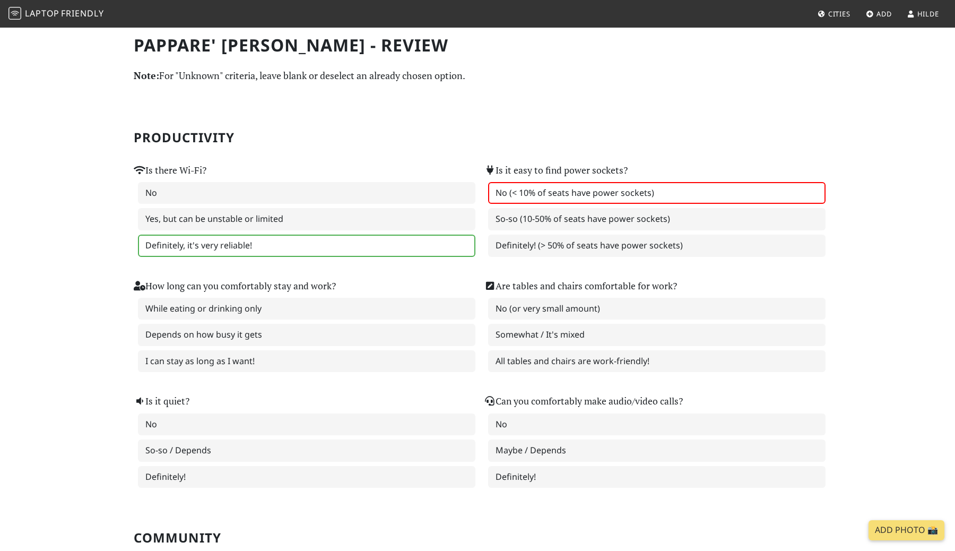
click at [528, 195] on label "No (< 10% of seats have power sockets)" at bounding box center [657, 193] width 338 height 22
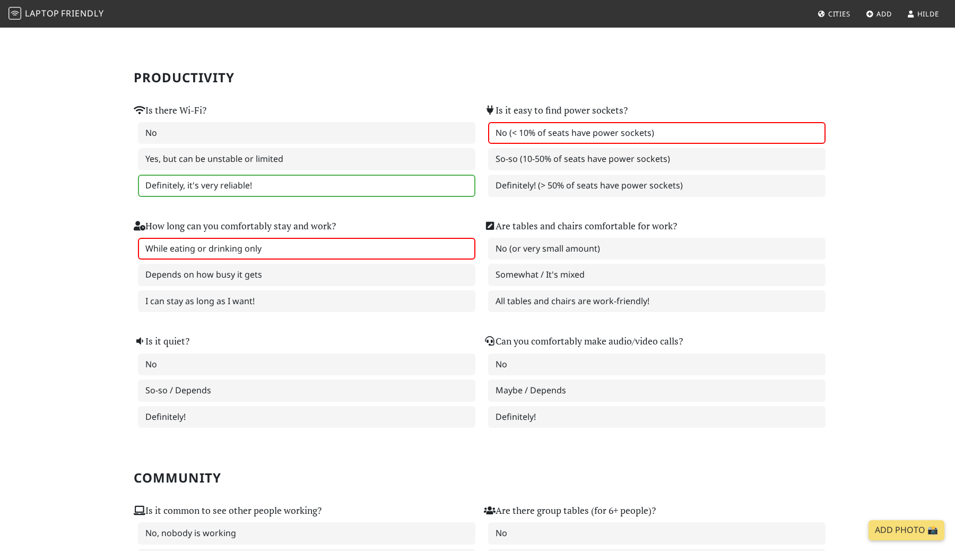
scroll to position [64, 0]
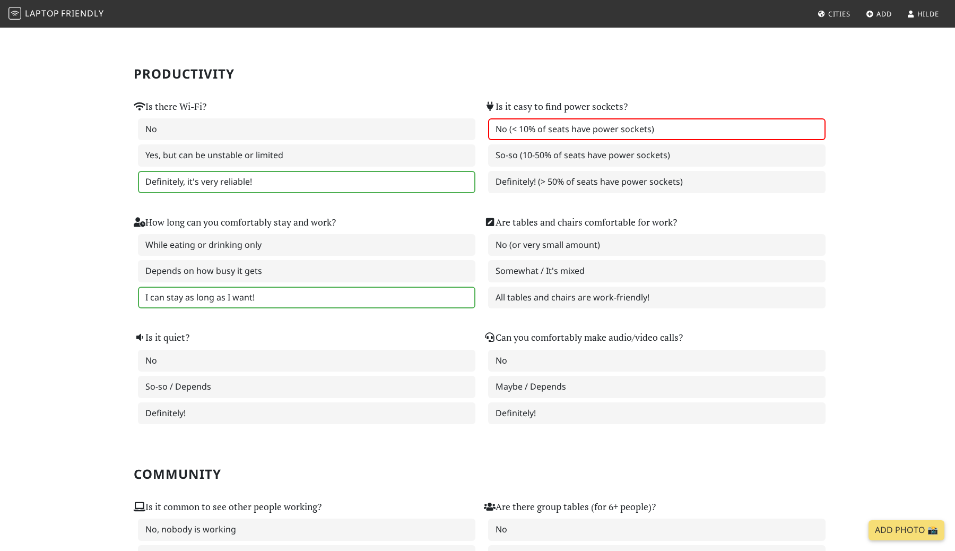
click at [360, 297] on label "I can stay as long as I want!" at bounding box center [307, 298] width 338 height 22
click at [517, 298] on label "All tables and chairs are work-friendly!" at bounding box center [657, 298] width 338 height 22
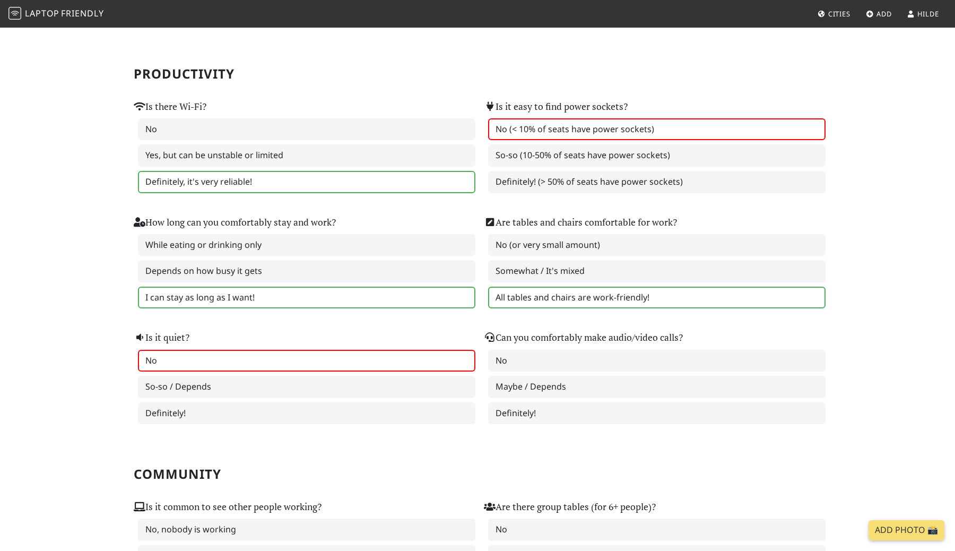
click at [401, 359] on label "No" at bounding box center [307, 361] width 338 height 22
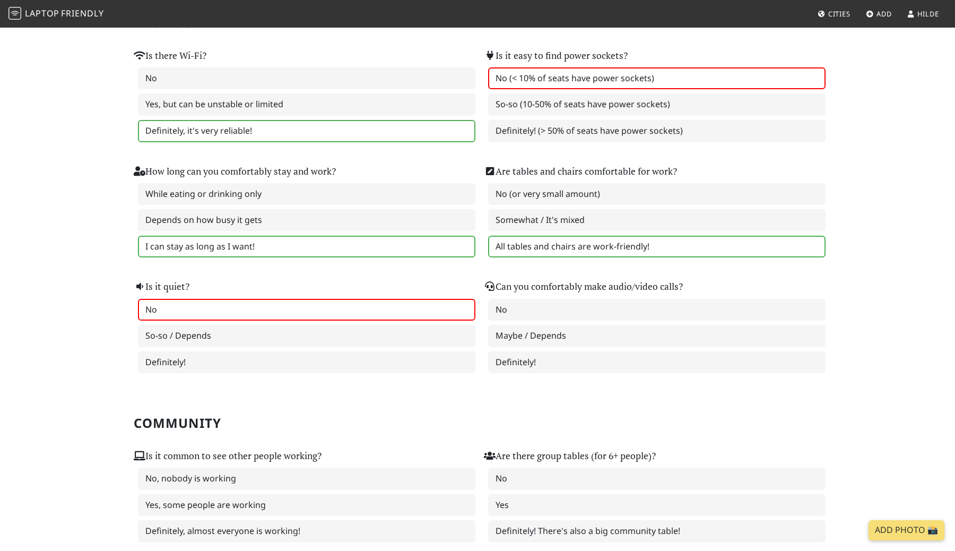
scroll to position [118, 0]
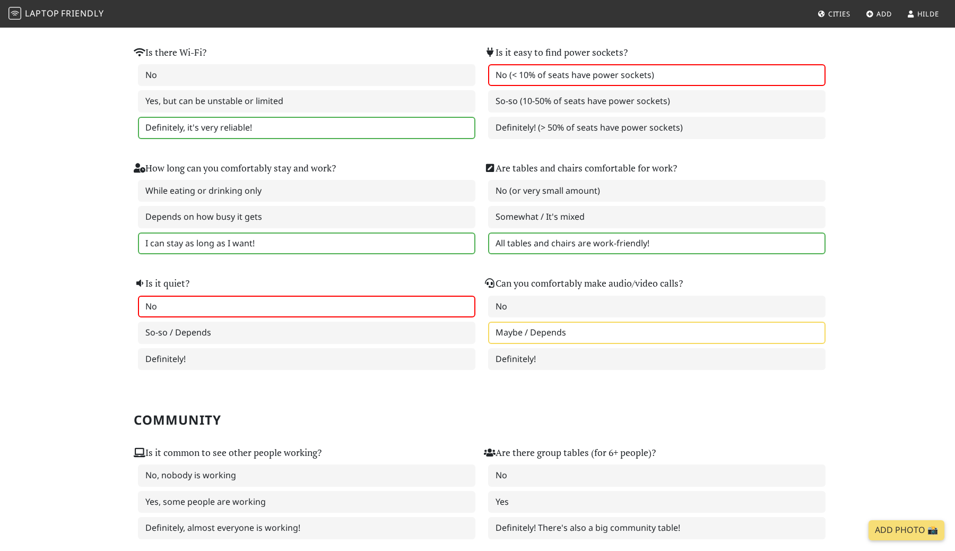
click at [544, 334] on label "Maybe / Depends" at bounding box center [657, 333] width 338 height 22
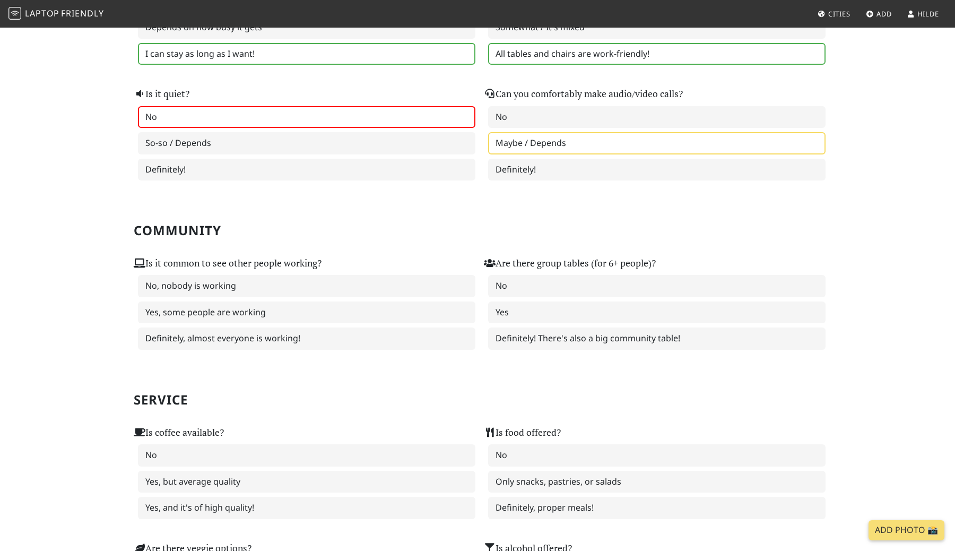
scroll to position [308, 0]
click at [383, 307] on label "Yes, some people are working" at bounding box center [307, 311] width 338 height 22
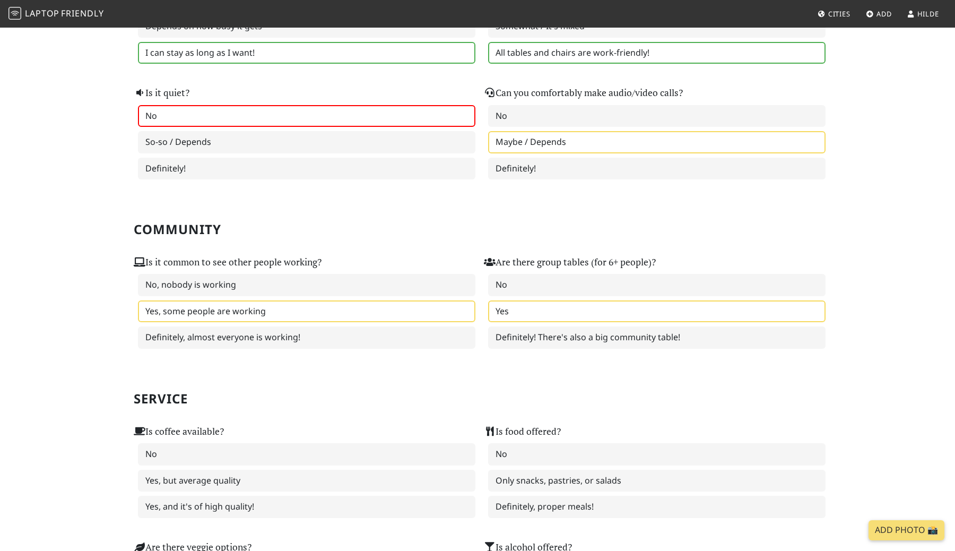
drag, startPoint x: 538, startPoint y: 287, endPoint x: 554, endPoint y: 320, distance: 36.8
click at [554, 320] on div "No Yes Definitely! There's also a big community table!" at bounding box center [653, 311] width 338 height 75
click at [553, 320] on label "Yes" at bounding box center [657, 311] width 338 height 22
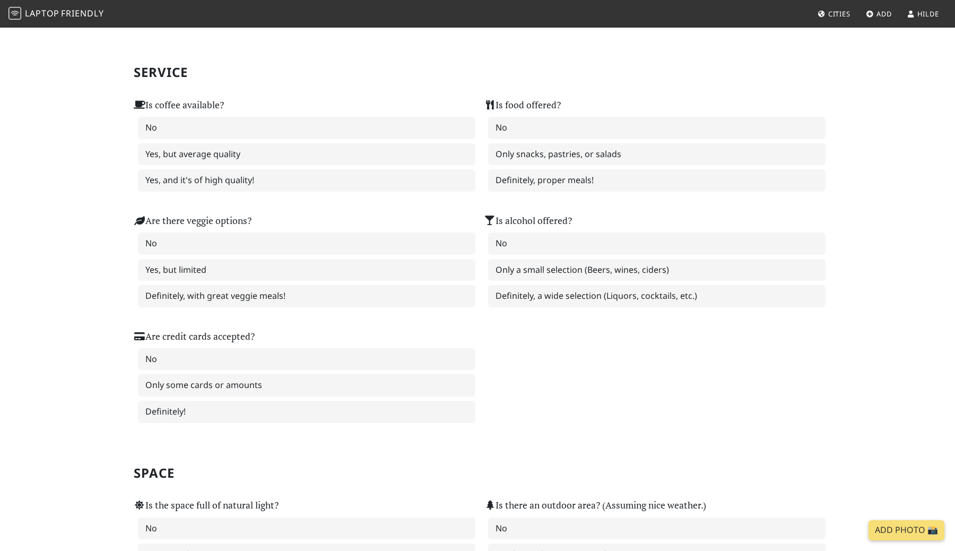
scroll to position [626, 0]
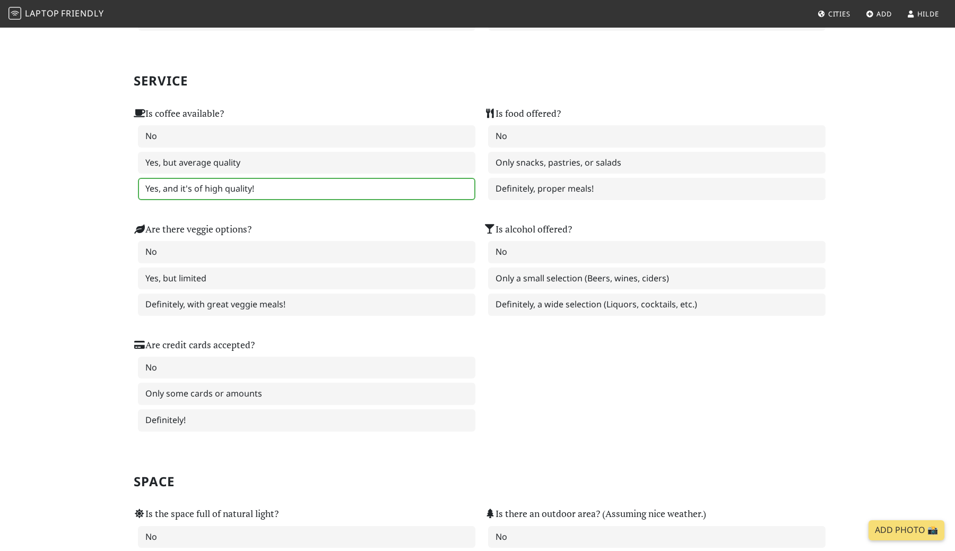
click at [389, 191] on label "Yes, and it's of high quality!" at bounding box center [307, 189] width 338 height 22
click at [555, 187] on label "Definitely, proper meals!" at bounding box center [657, 189] width 338 height 22
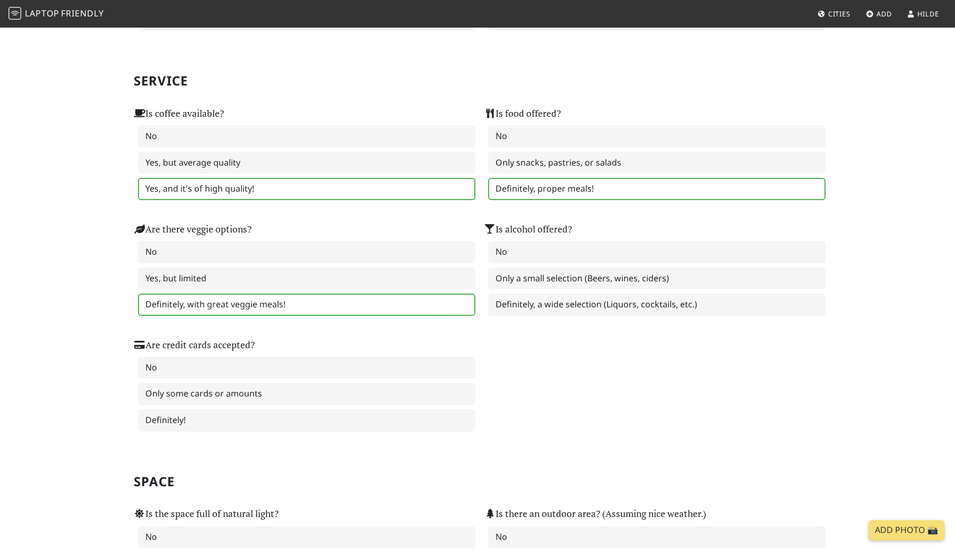
click at [403, 310] on label "Definitely, with great veggie meals!" at bounding box center [307, 305] width 338 height 22
click at [275, 418] on label "Definitely!" at bounding box center [307, 420] width 338 height 22
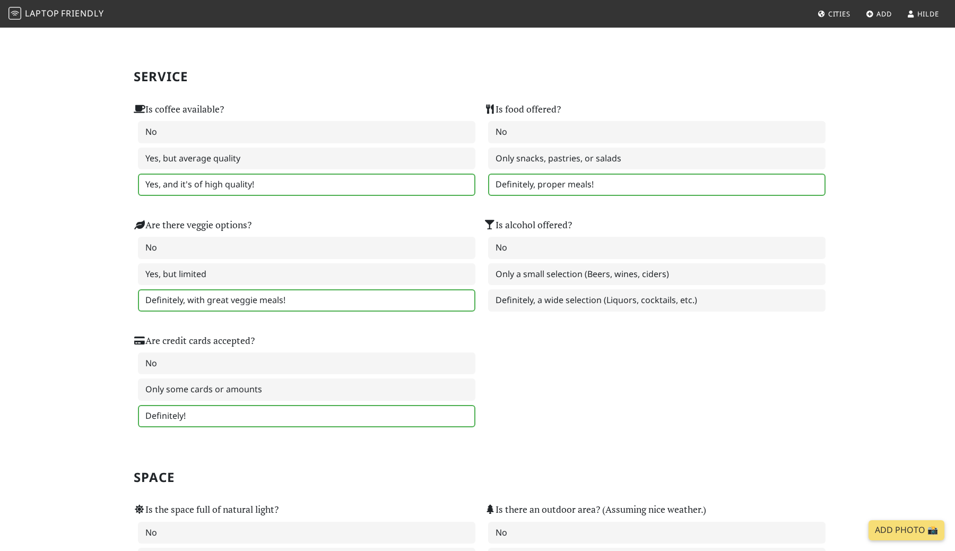
scroll to position [632, 0]
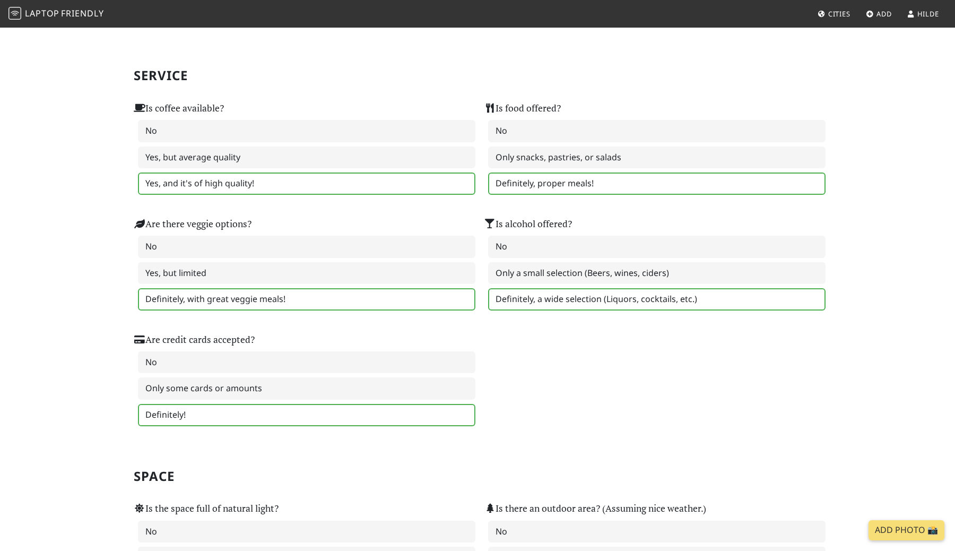
click at [566, 305] on label "Definitely, a wide selection (Liquors, cocktails, etc.)" at bounding box center [657, 299] width 338 height 22
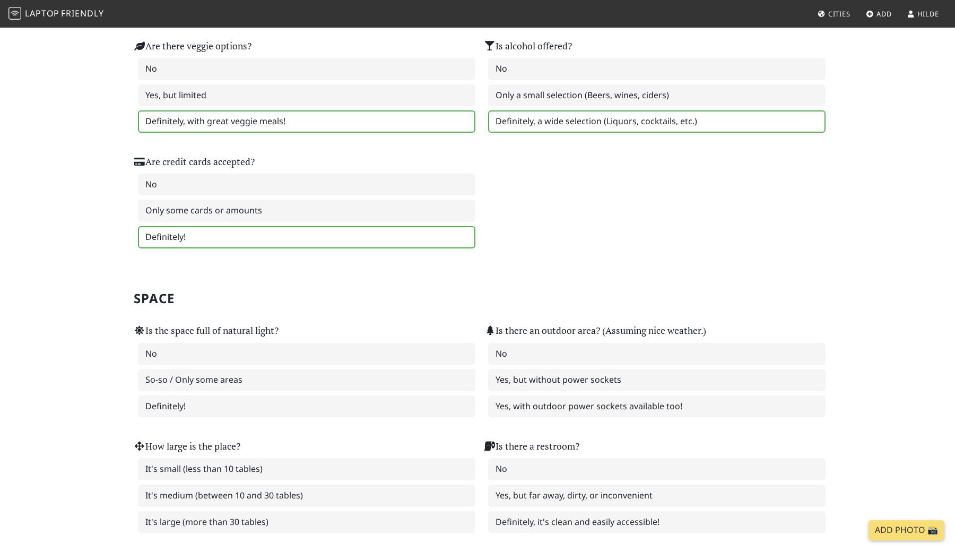
scroll to position [819, 0]
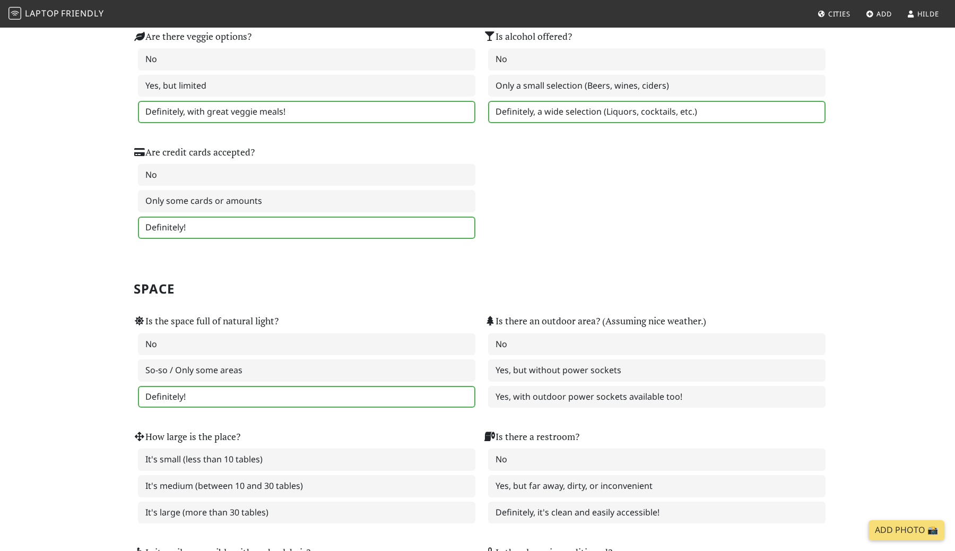
click at [296, 404] on label "Definitely!" at bounding box center [307, 397] width 338 height 22
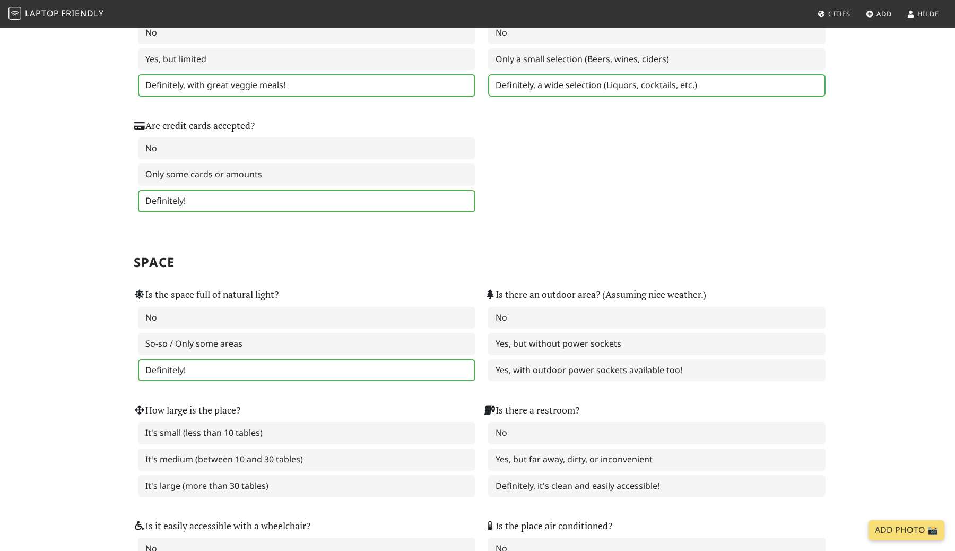
scroll to position [850, 0]
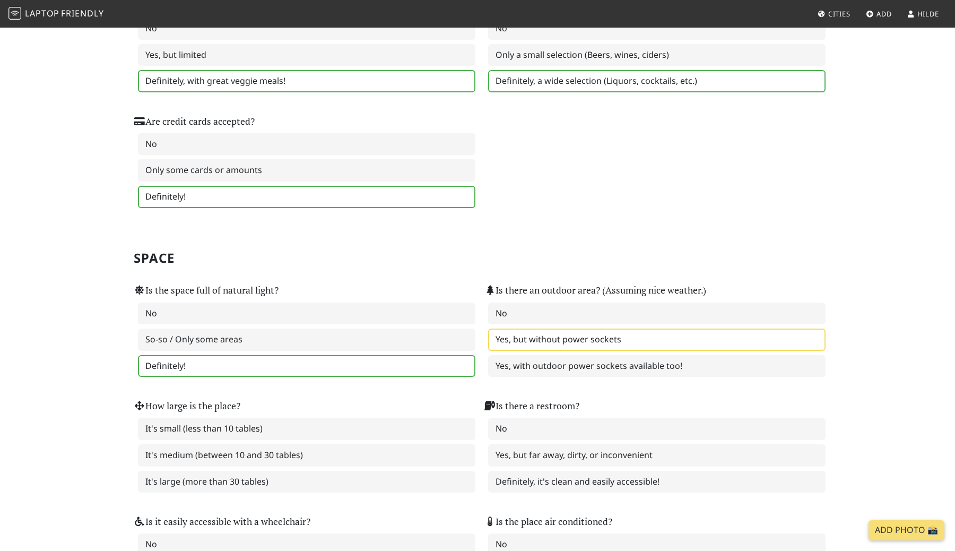
click at [519, 341] on label "Yes, but without power sockets" at bounding box center [657, 340] width 338 height 22
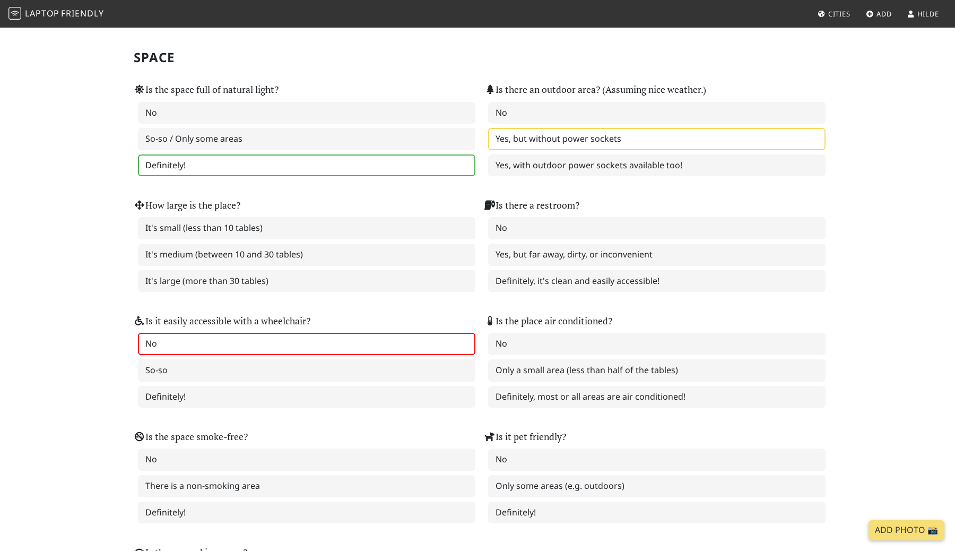
scroll to position [1069, 0]
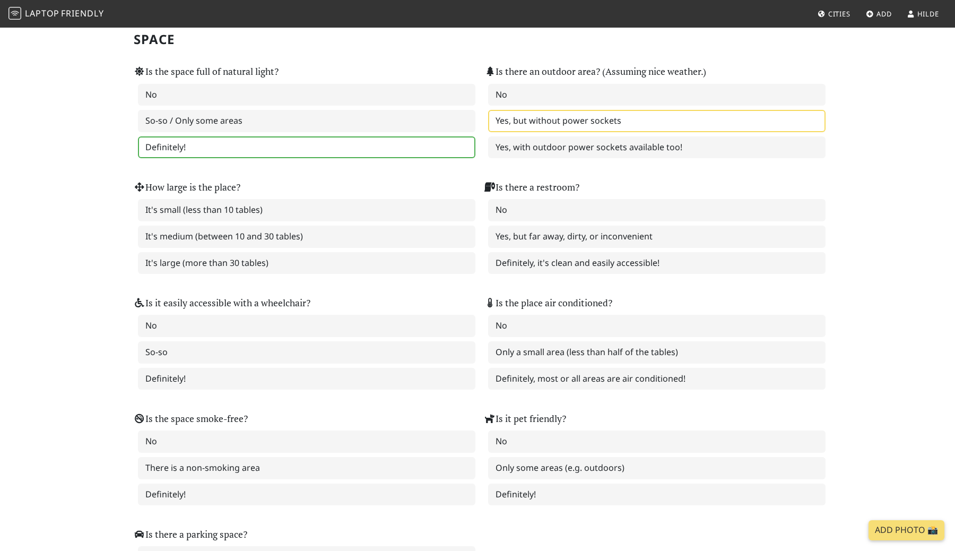
drag, startPoint x: 522, startPoint y: 257, endPoint x: 412, endPoint y: 282, distance: 113.1
click at [413, 282] on div "Is the space full of natural light? No So-so / Only some areas Definitely! Is t…" at bounding box center [477, 336] width 701 height 579
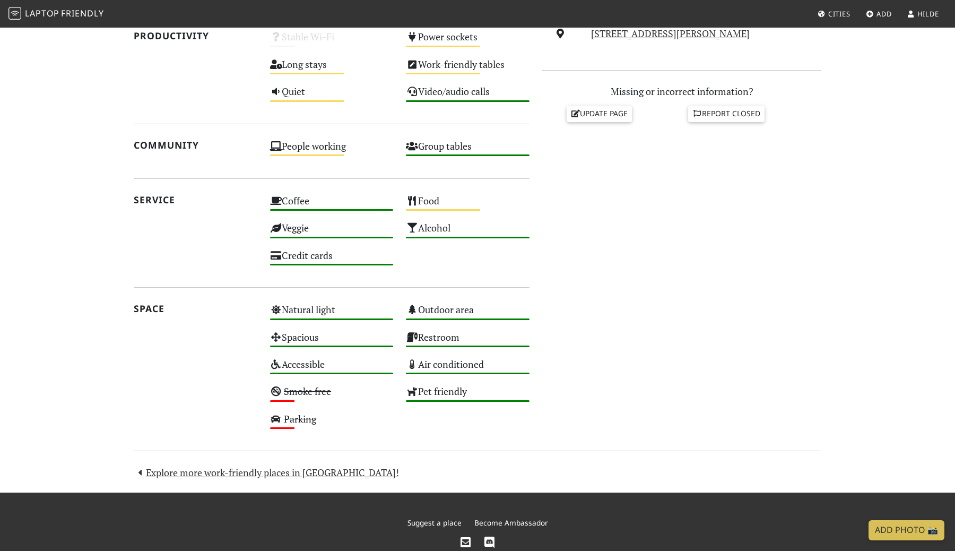
scroll to position [434, 0]
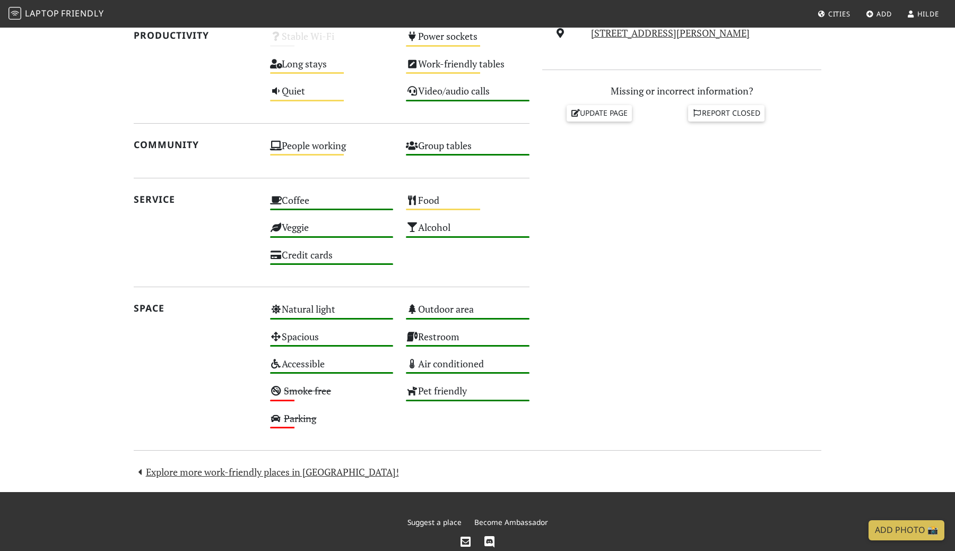
click at [823, 191] on div "Do you like working from here? Mon 08:00 – 20:00 Tue 08:00 – 20:00 Wed 08:00 – …" at bounding box center [682, 131] width 292 height 611
